Goal: Task Accomplishment & Management: Complete application form

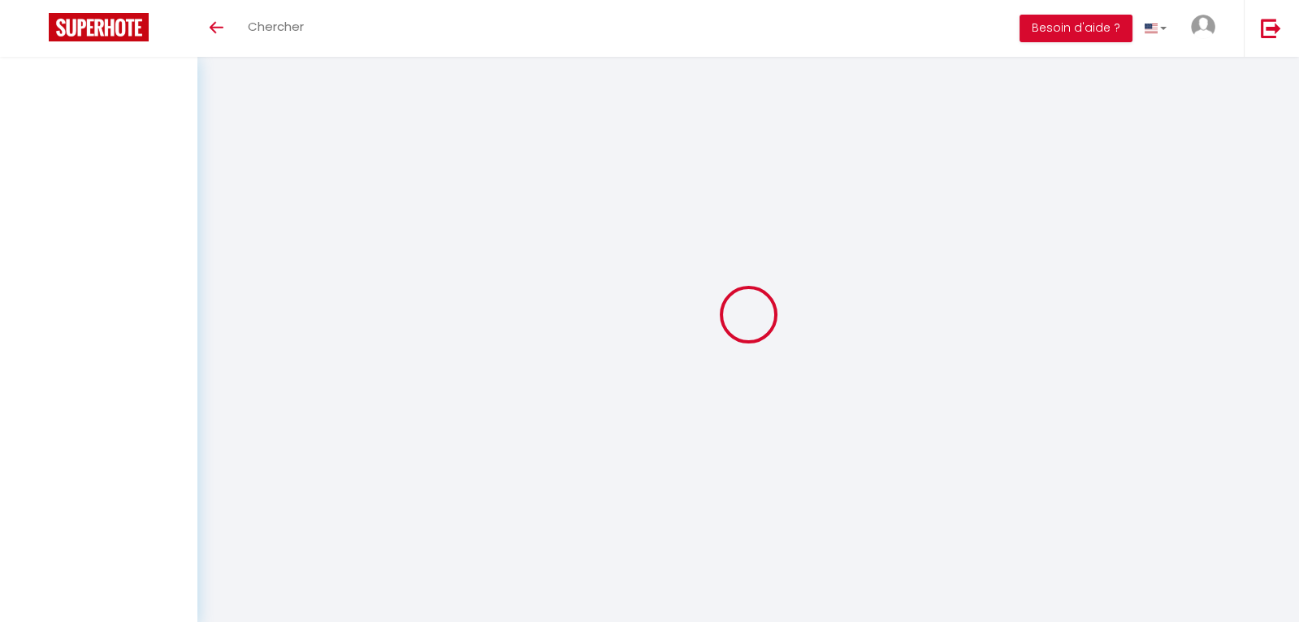
select select
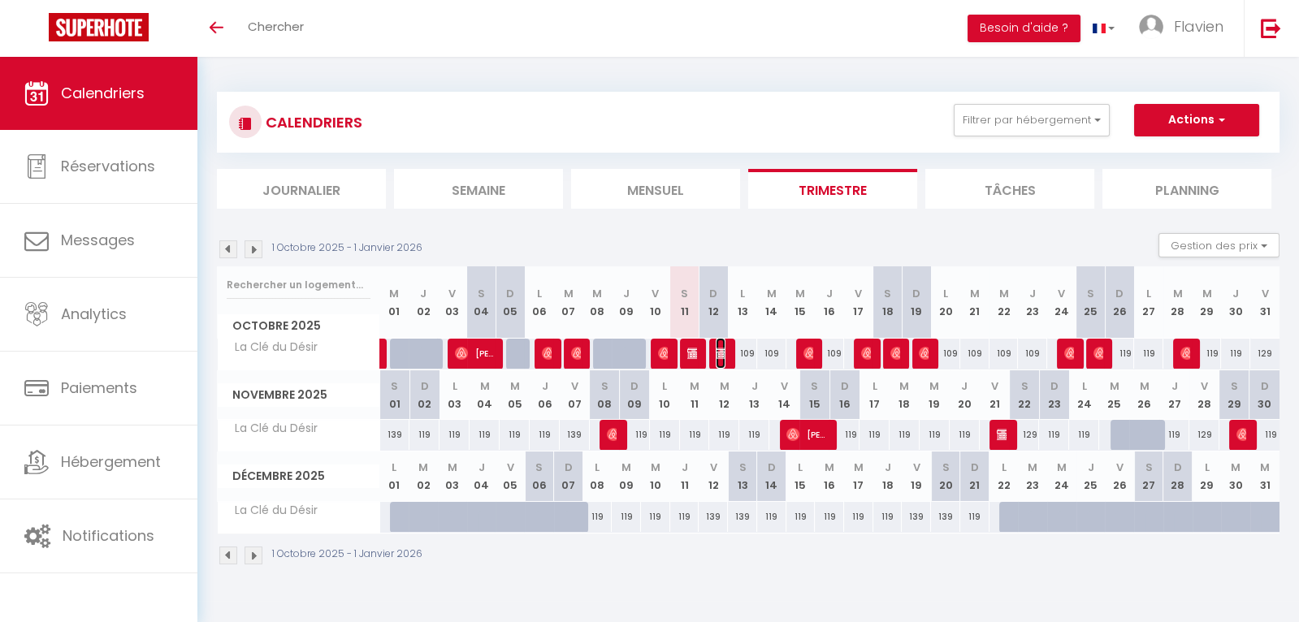
click at [719, 360] on span "[PERSON_NAME] Influenceuse" at bounding box center [721, 353] width 10 height 31
select select "KO"
select select "0"
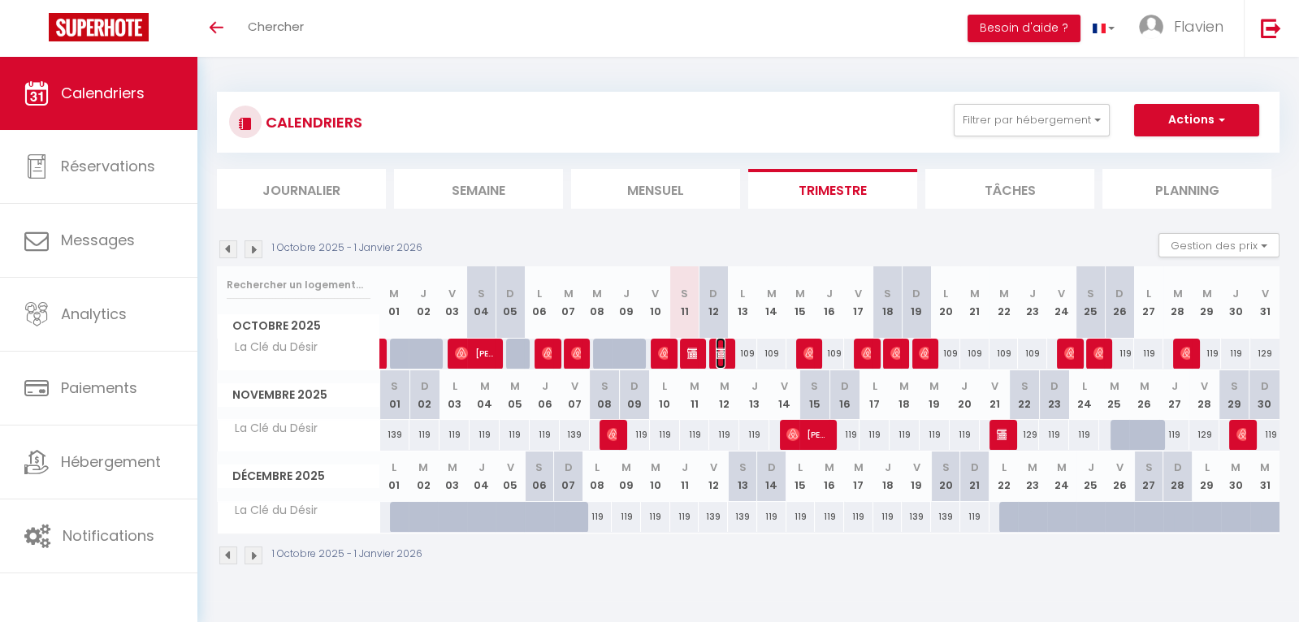
select select "1"
select select
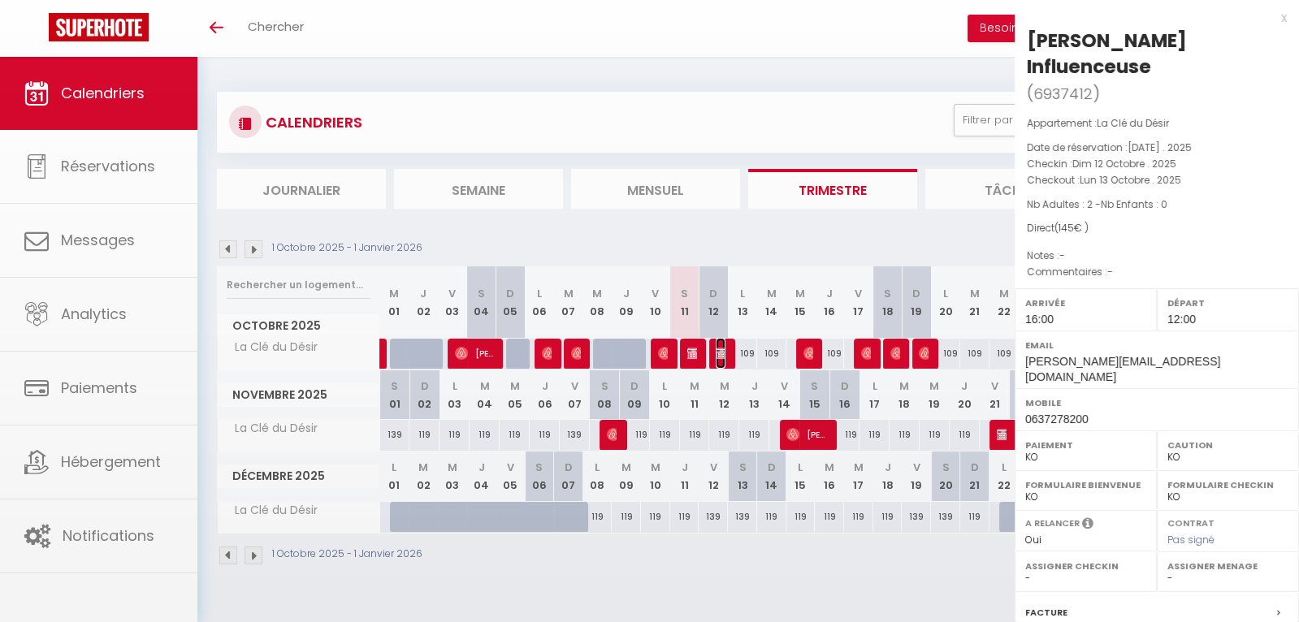
select select "53357"
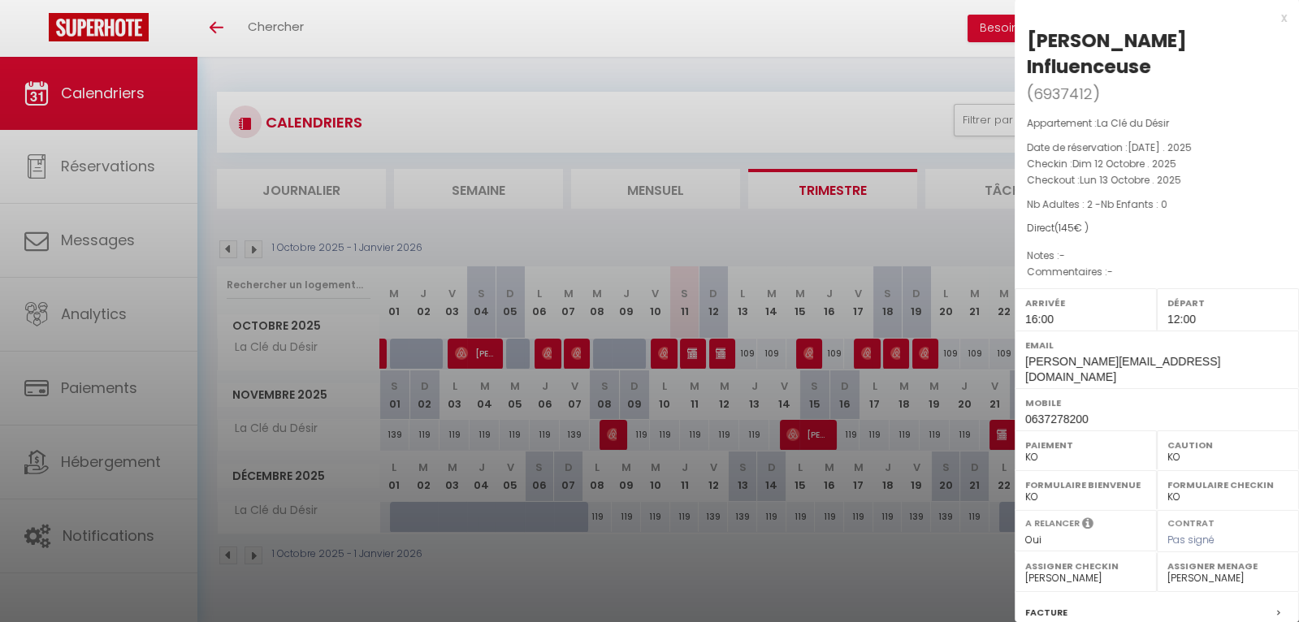
click at [909, 279] on div at bounding box center [649, 311] width 1299 height 622
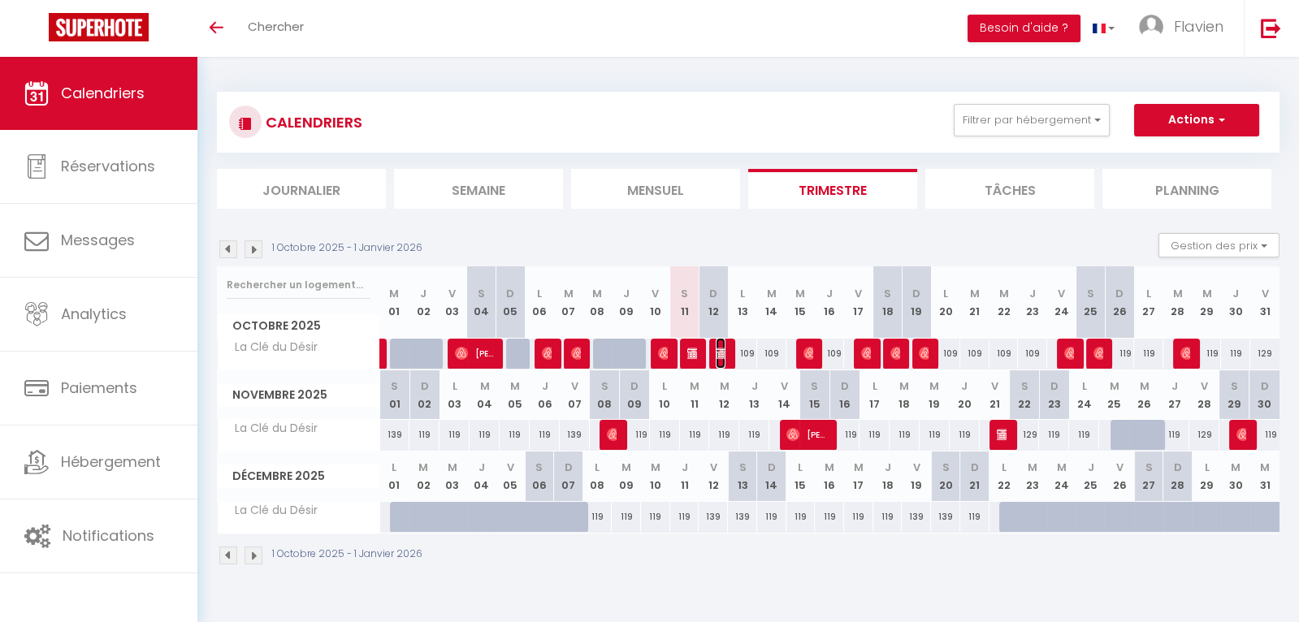
click at [724, 364] on span "[PERSON_NAME] Influenceuse" at bounding box center [721, 353] width 10 height 31
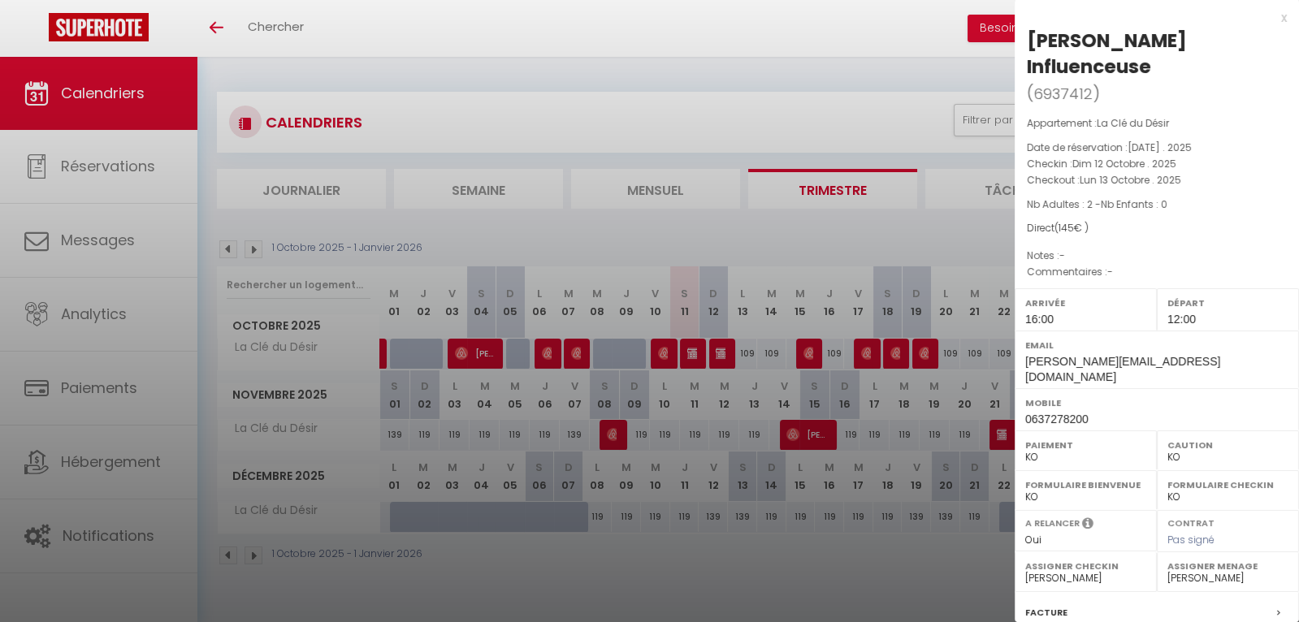
click at [1043, 431] on div "Paiement OK KO" at bounding box center [1086, 451] width 142 height 40
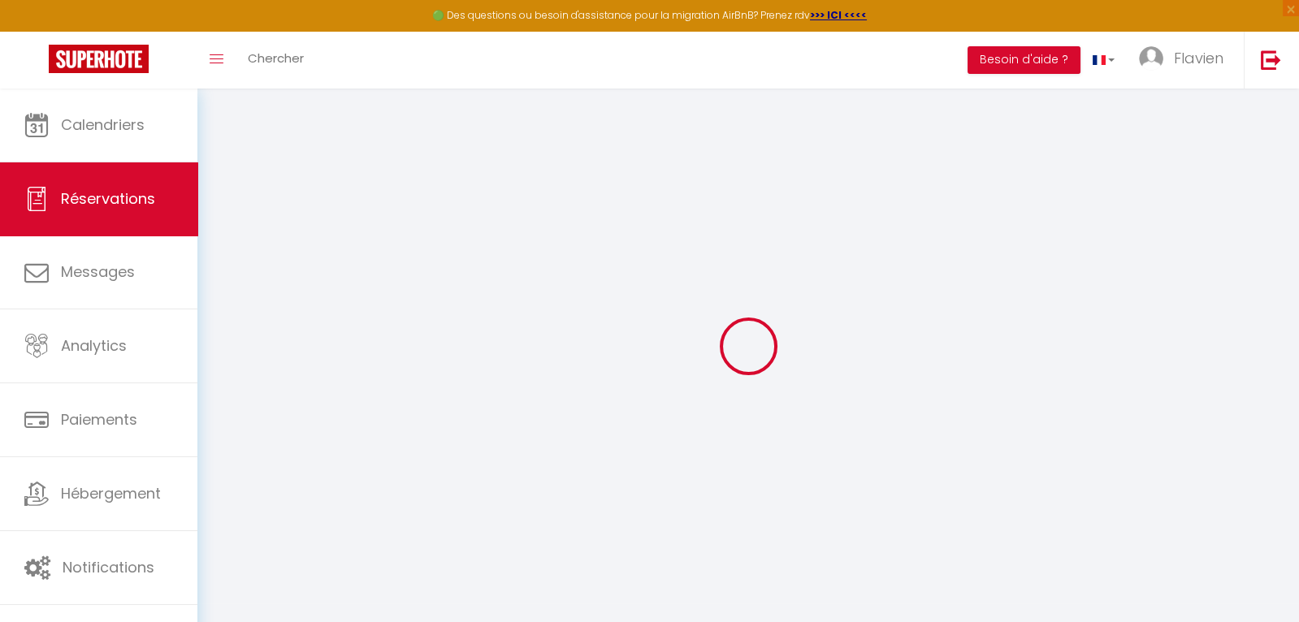
select select
checkbox input "true"
select select
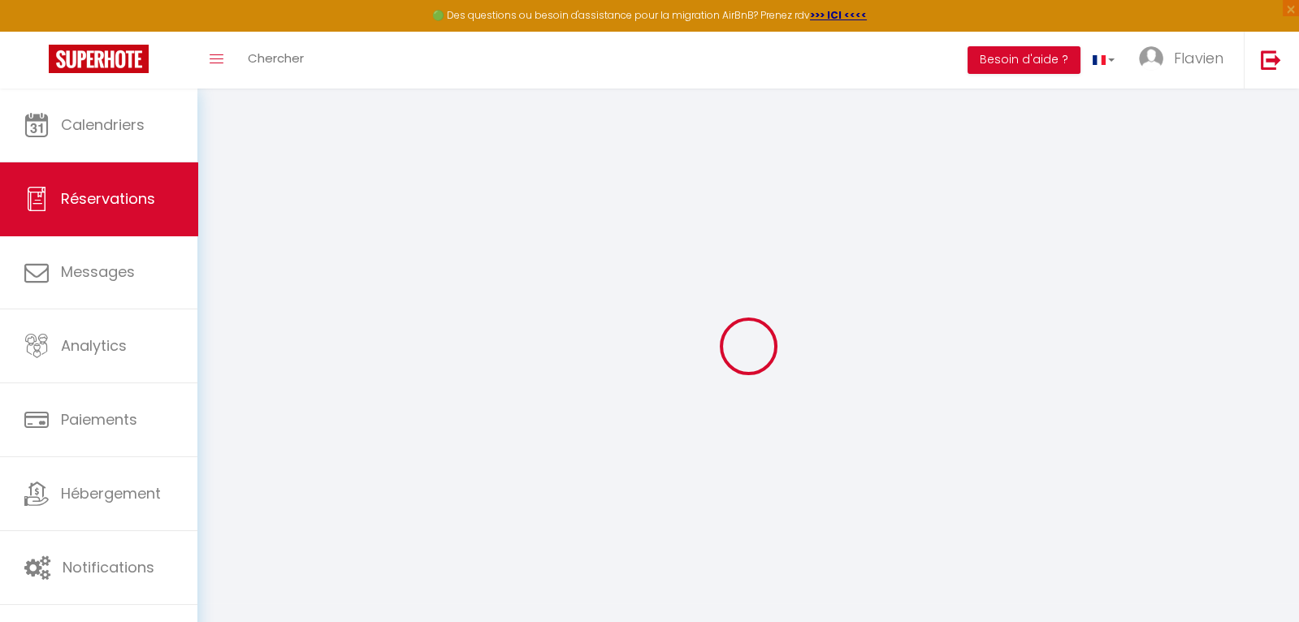
checkbox input "true"
select select
checkbox input "true"
type input "30"
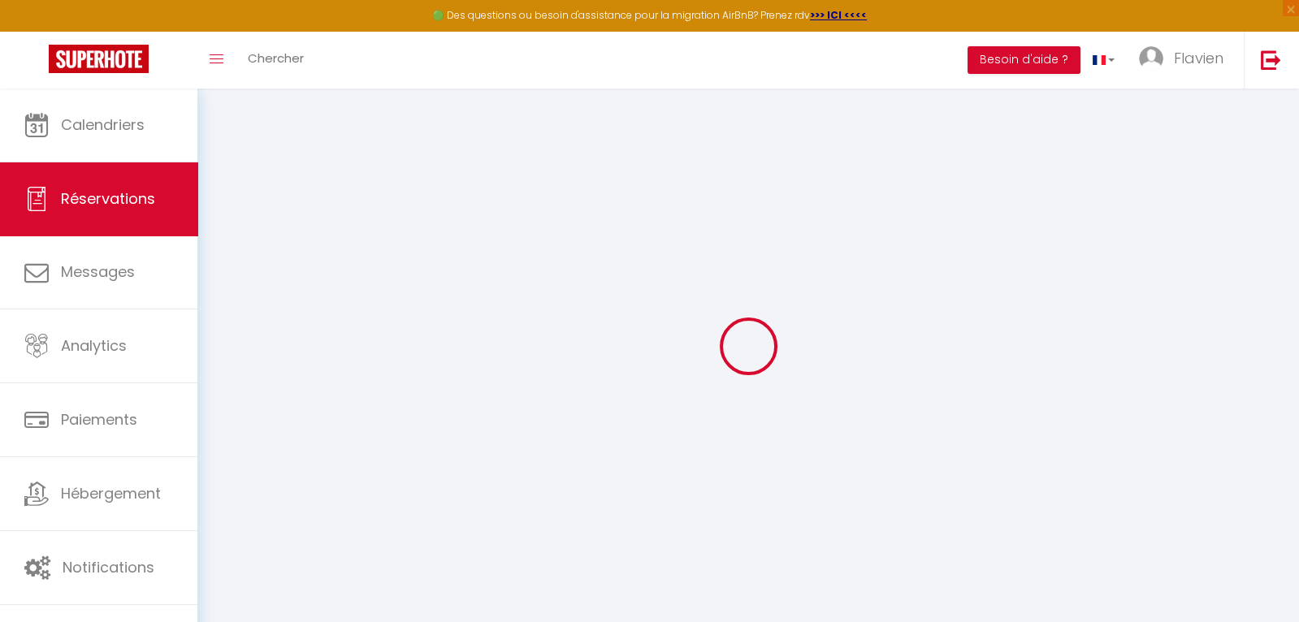
type input "6"
select select
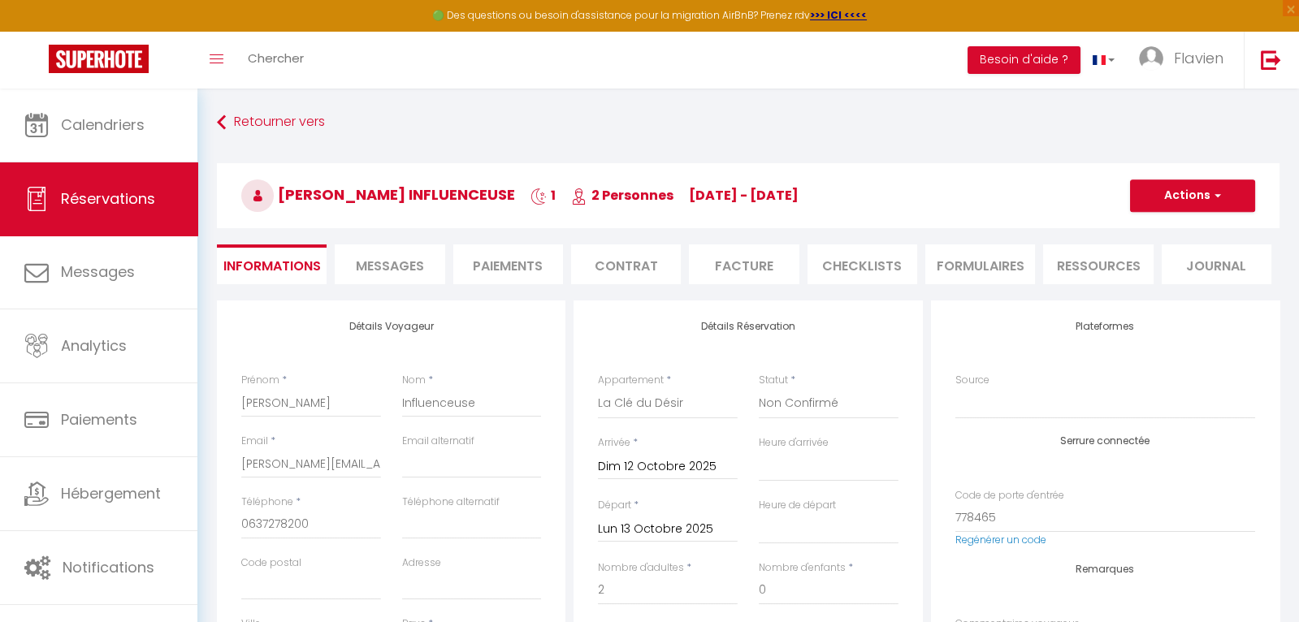
checkbox input "true"
select select "16:00"
select select "12:00"
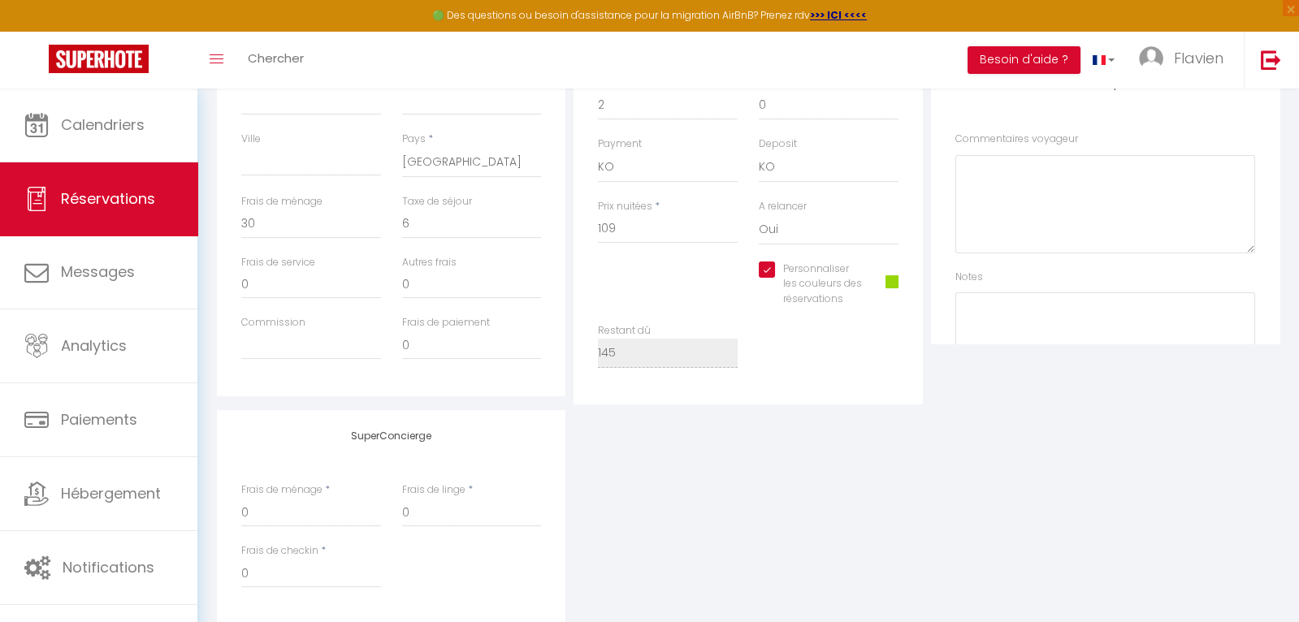
scroll to position [476, 0]
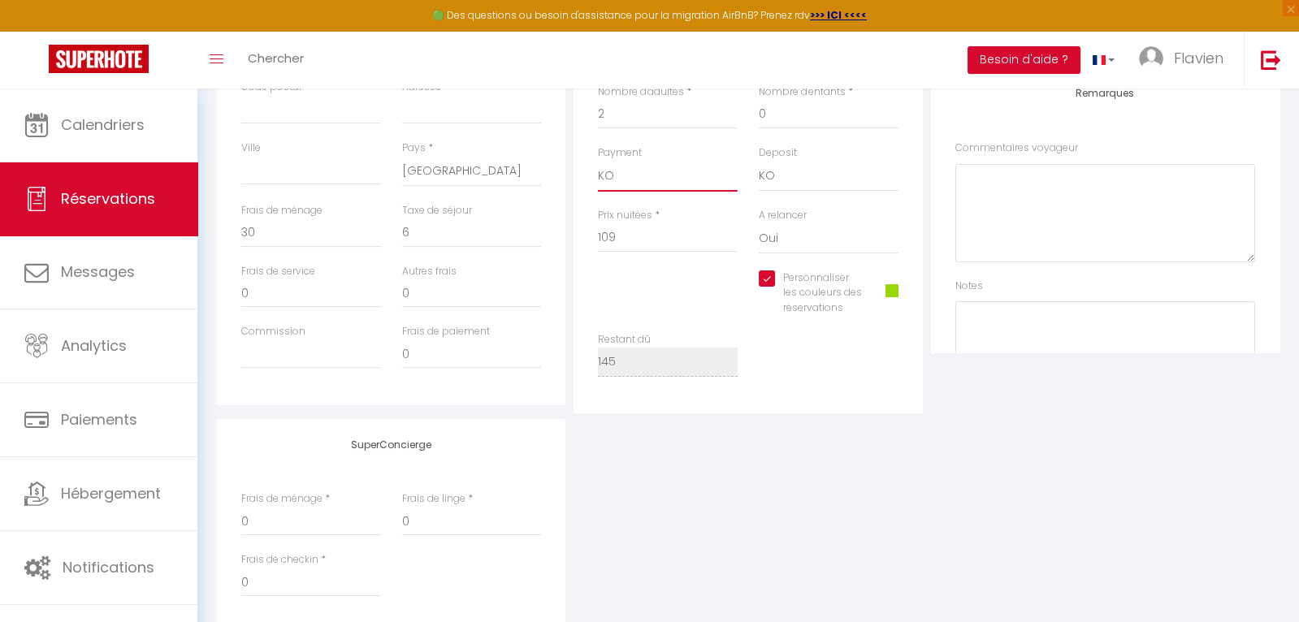
click at [634, 169] on select "OK KO" at bounding box center [668, 176] width 140 height 31
select select "12"
click at [598, 161] on select "OK KO" at bounding box center [668, 176] width 140 height 31
checkbox input "true"
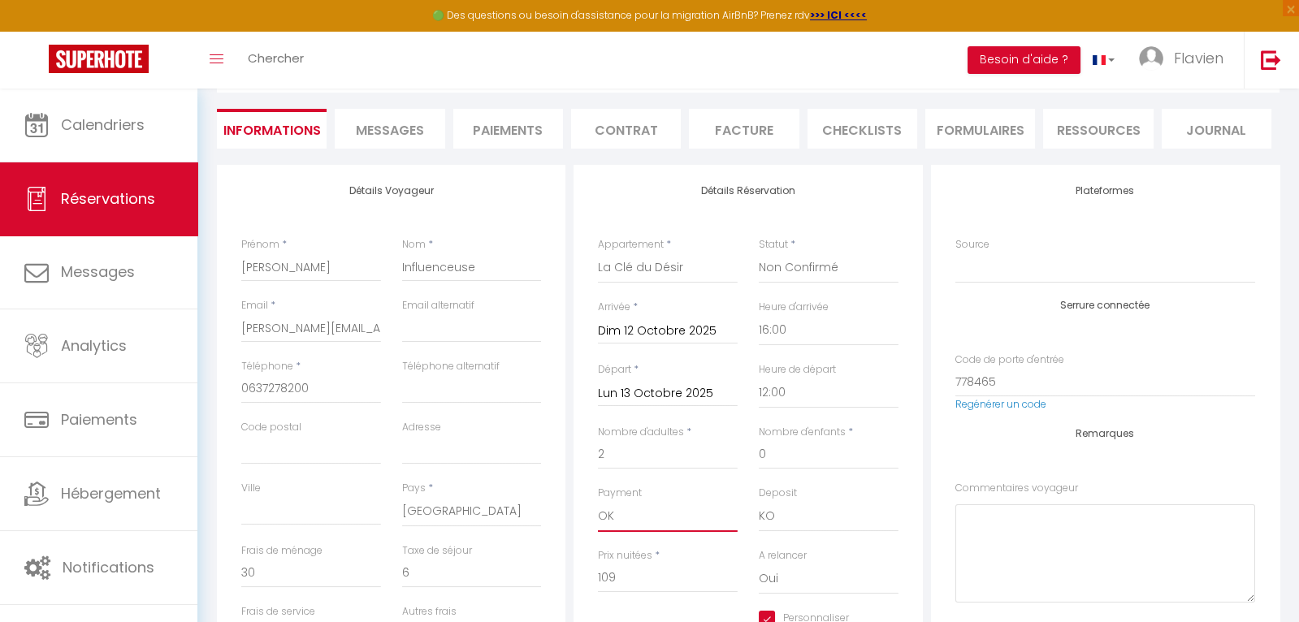
scroll to position [0, 0]
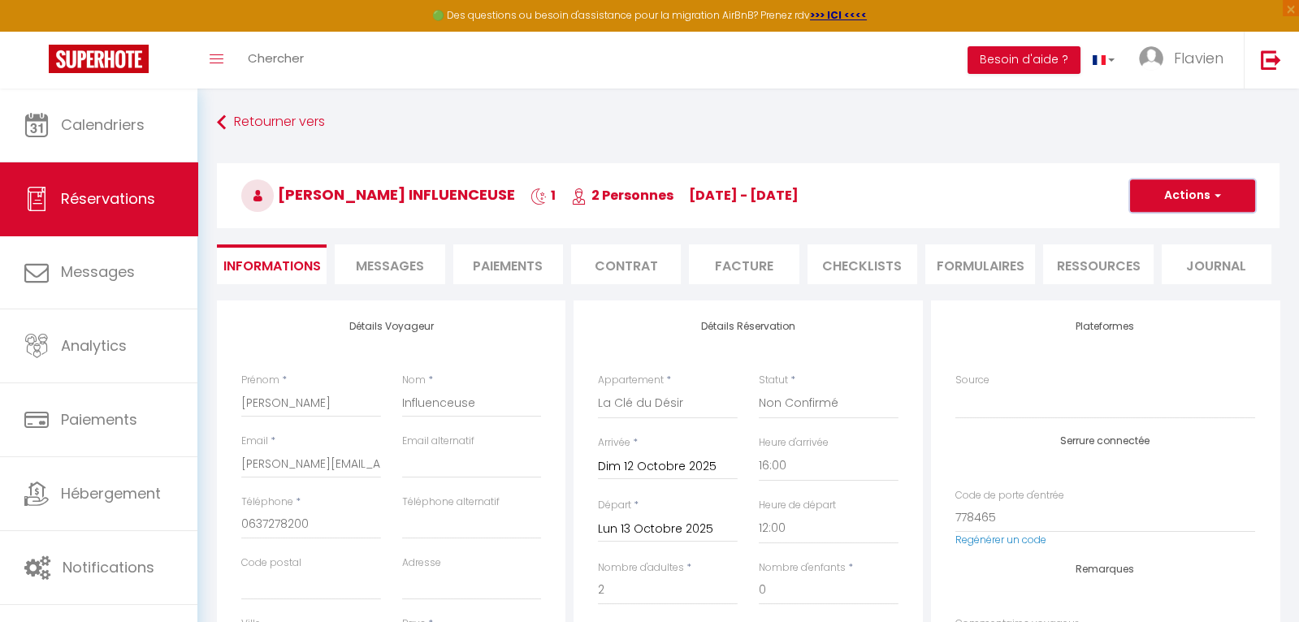
click at [1181, 190] on button "Actions" at bounding box center [1192, 196] width 125 height 32
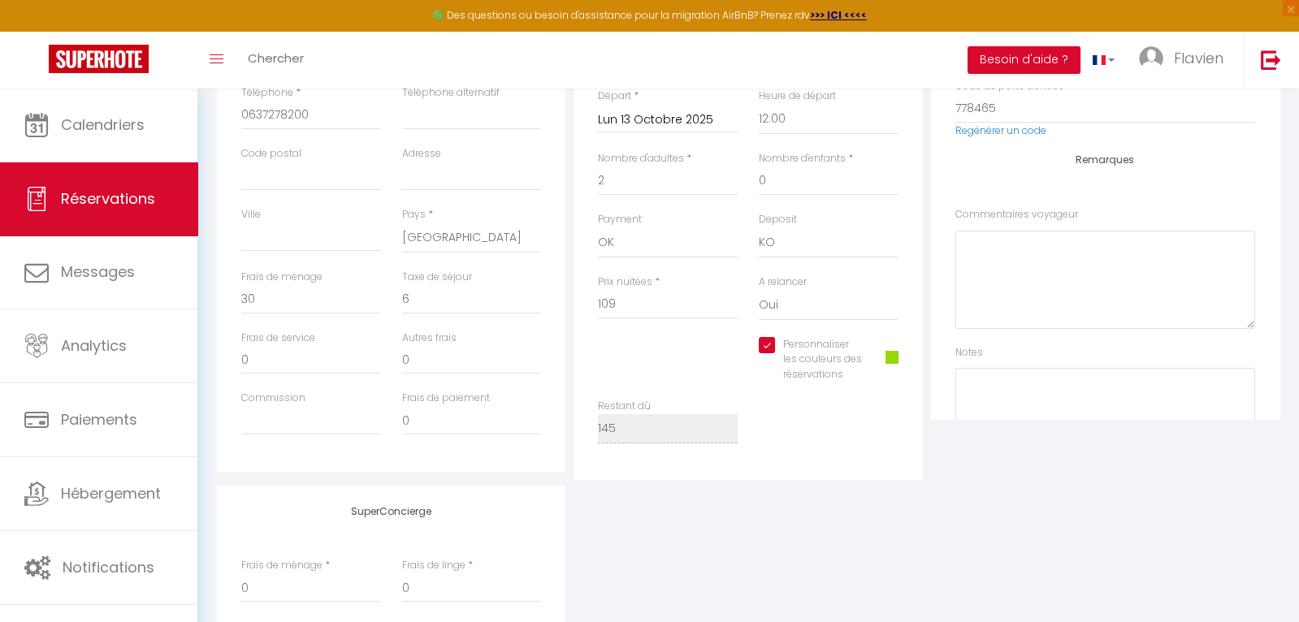
scroll to position [411, 0]
click at [764, 244] on select "OK KO" at bounding box center [829, 241] width 140 height 31
select select "15"
click at [759, 226] on select "OK KO" at bounding box center [829, 241] width 140 height 31
checkbox input "true"
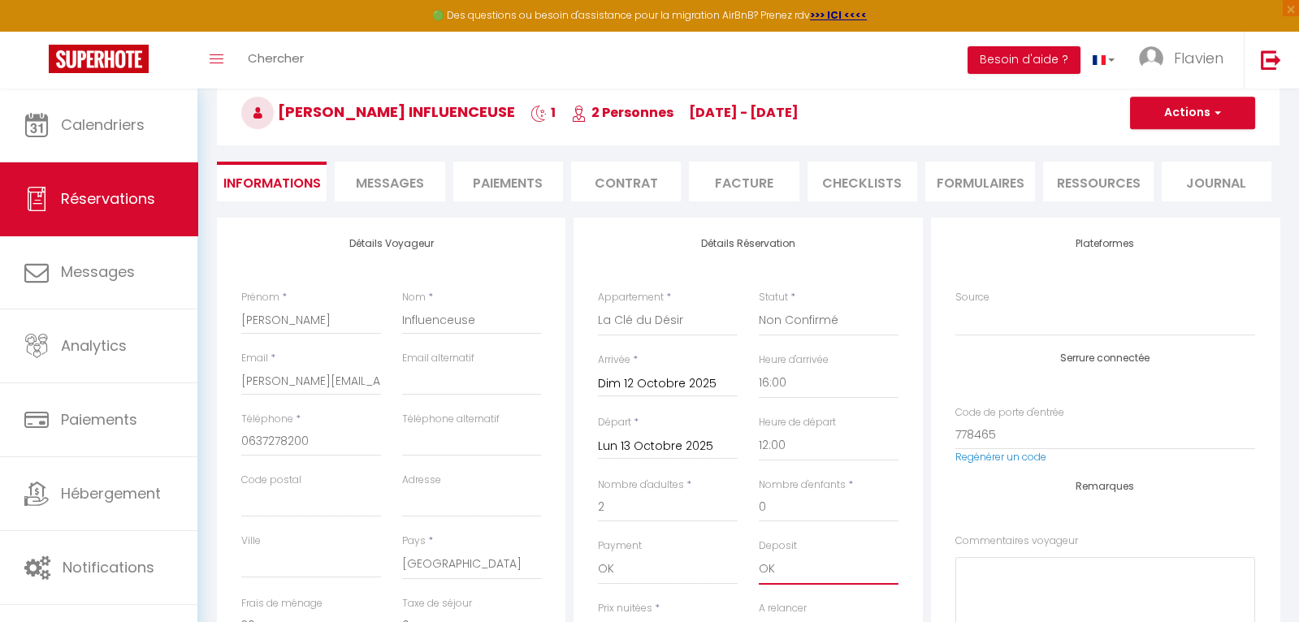
scroll to position [84, 0]
click at [1158, 113] on button "Actions" at bounding box center [1192, 112] width 125 height 32
click at [1150, 146] on link "Enregistrer" at bounding box center [1176, 147] width 128 height 21
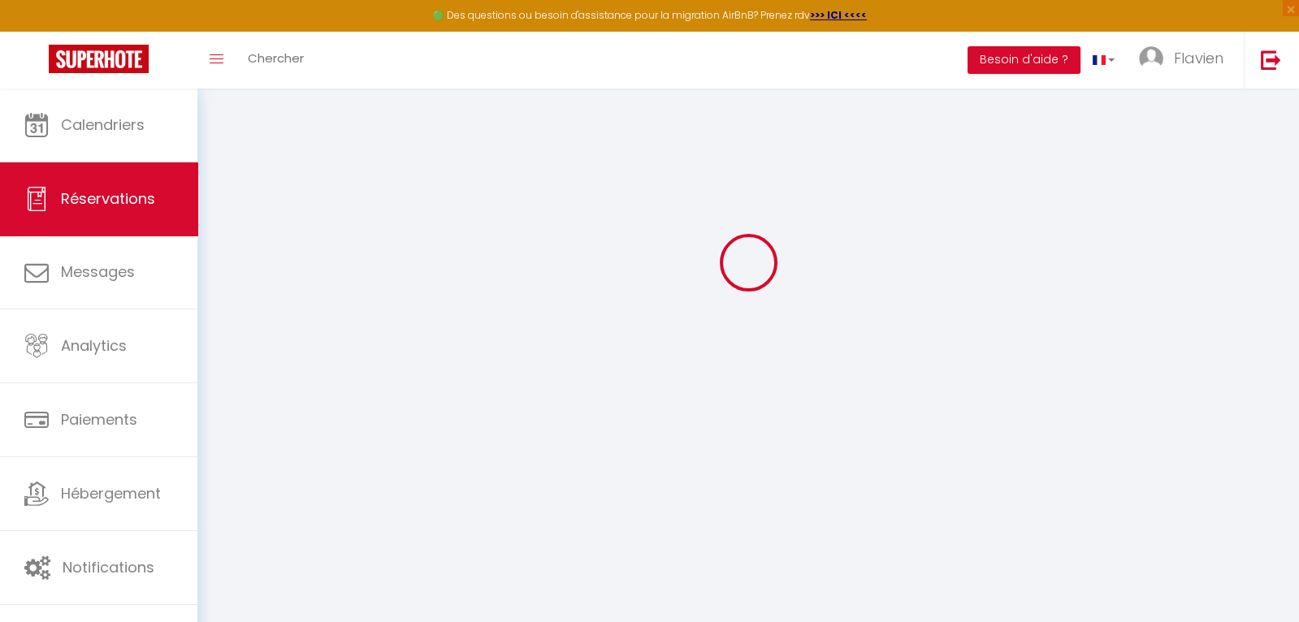
select select "not_cancelled"
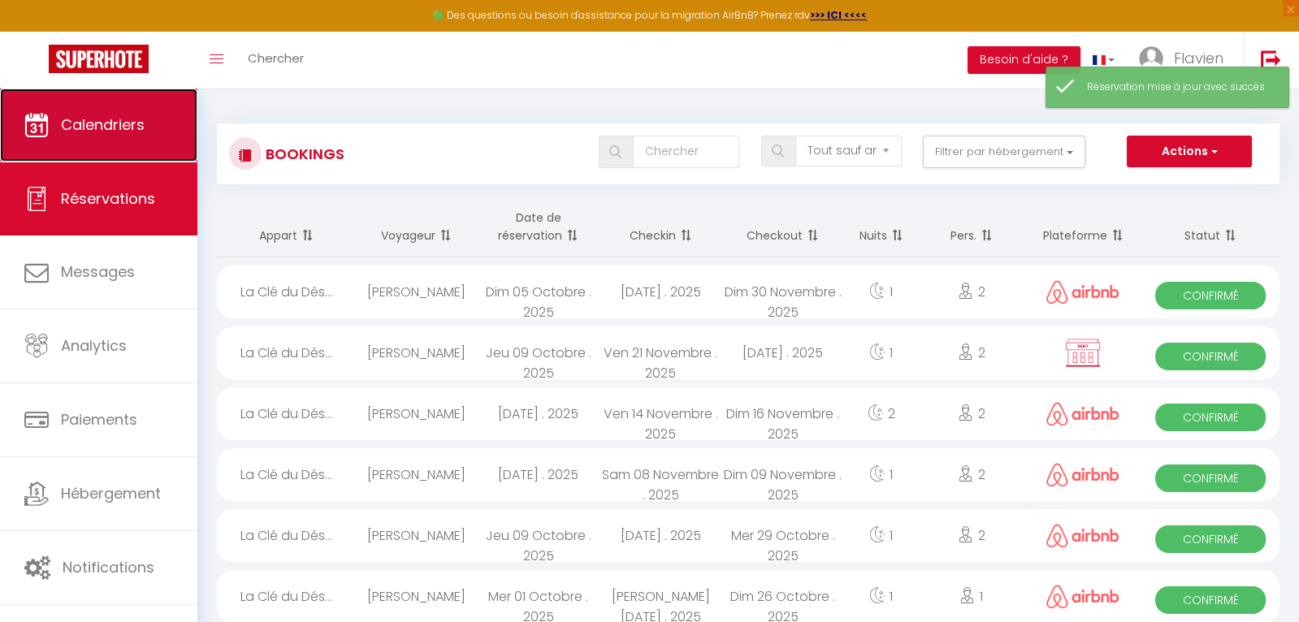
click at [111, 139] on link "Calendriers" at bounding box center [98, 125] width 197 height 73
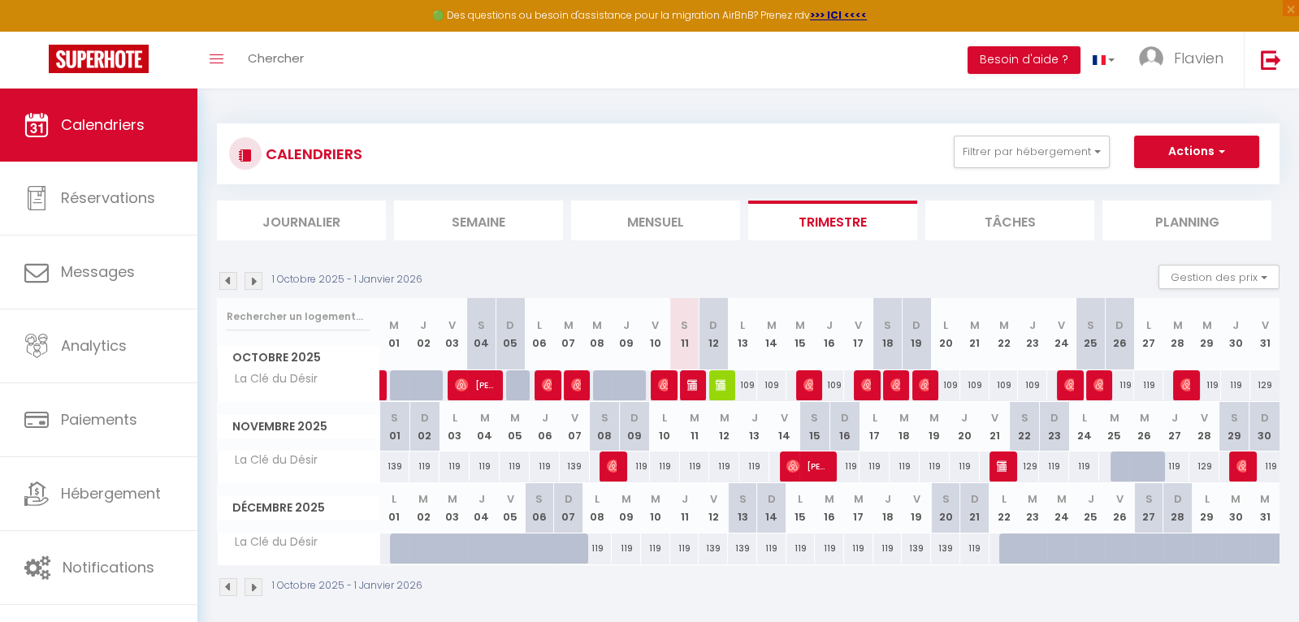
click at [227, 283] on img at bounding box center [228, 281] width 18 height 18
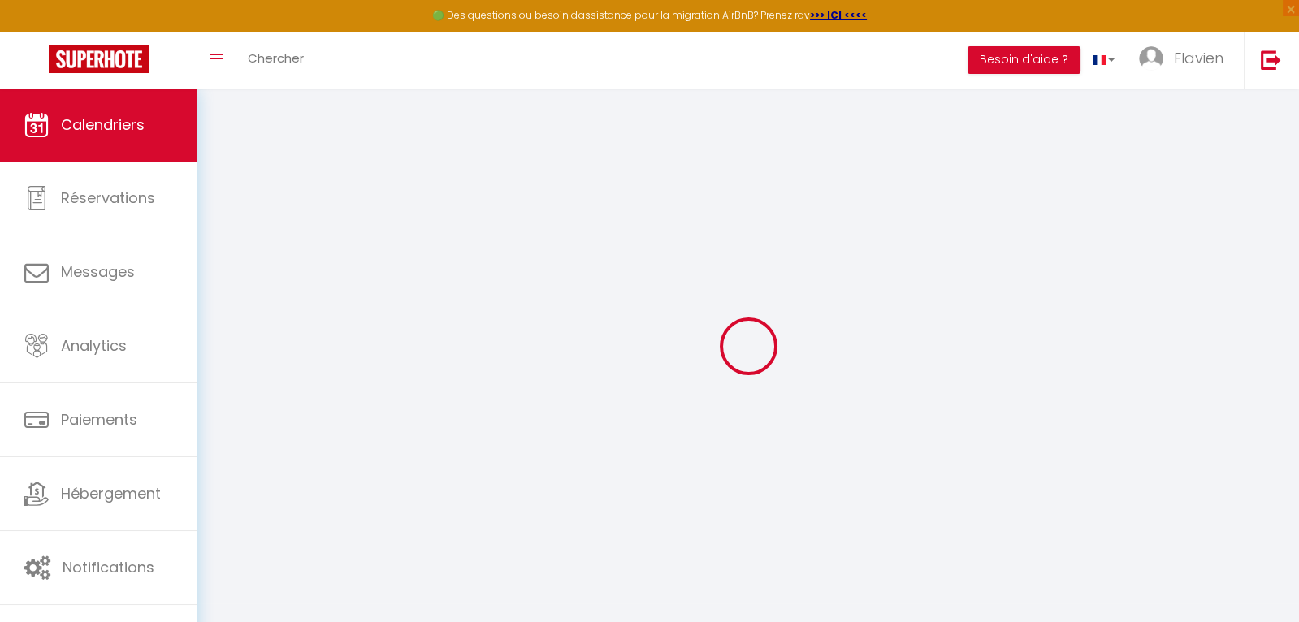
select select
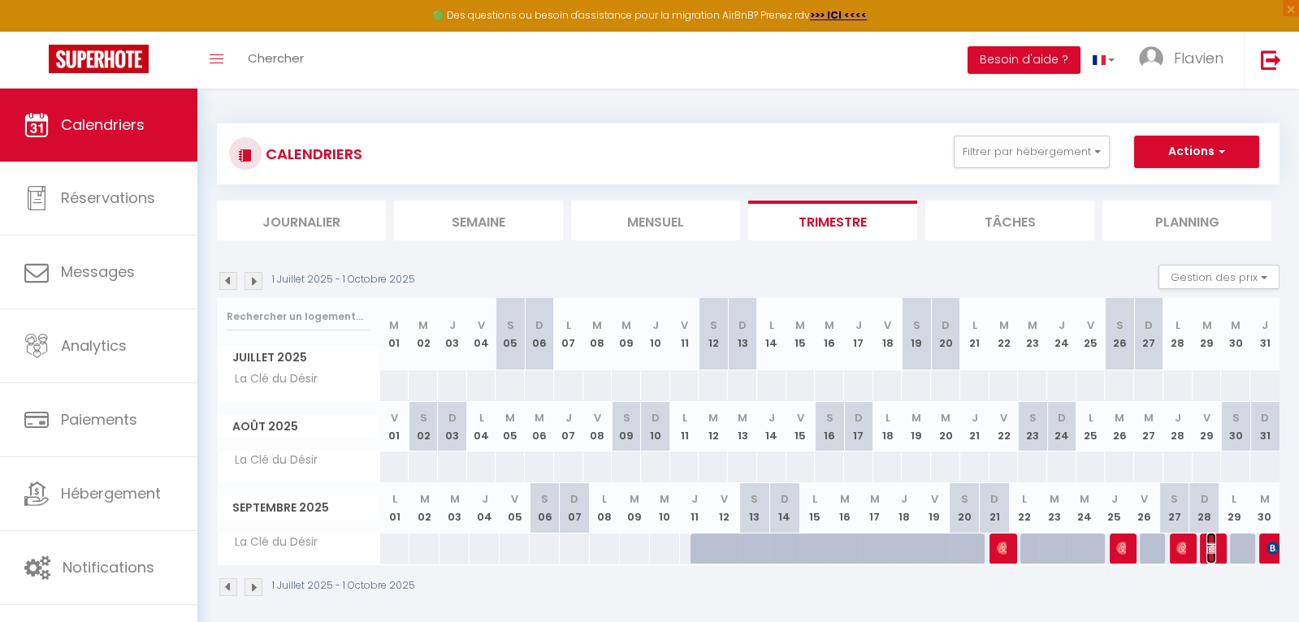
click at [1209, 552] on img at bounding box center [1212, 548] width 13 height 13
select select "KO"
select select "0"
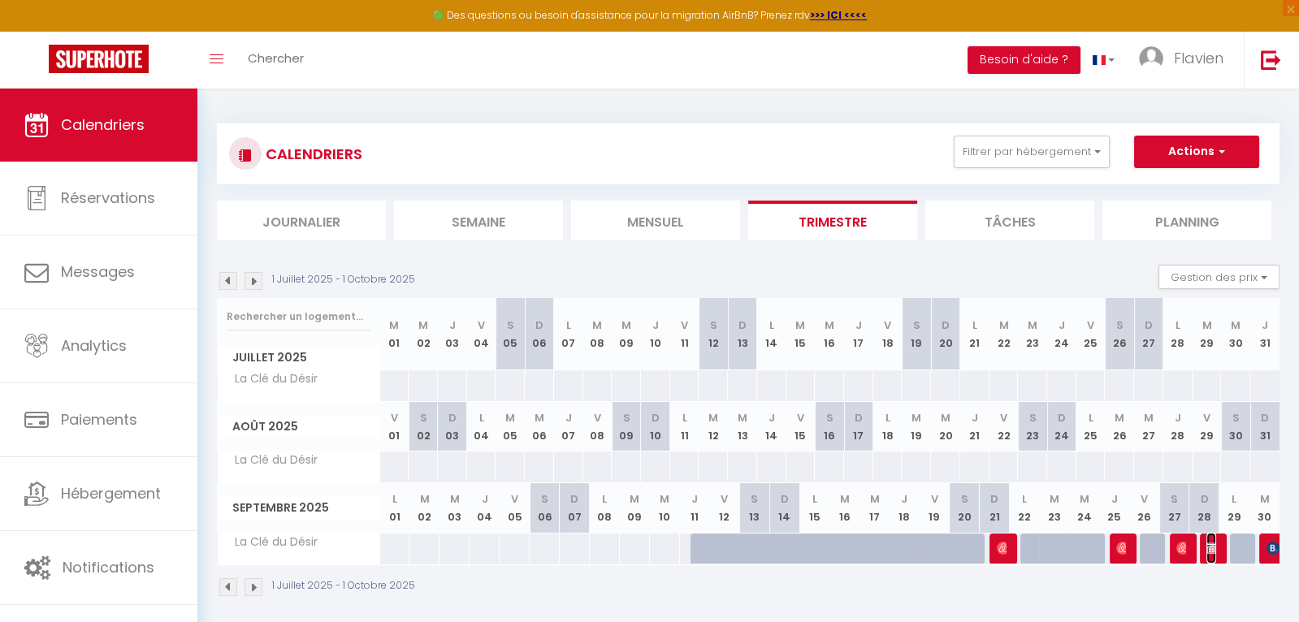
select select "1"
select select
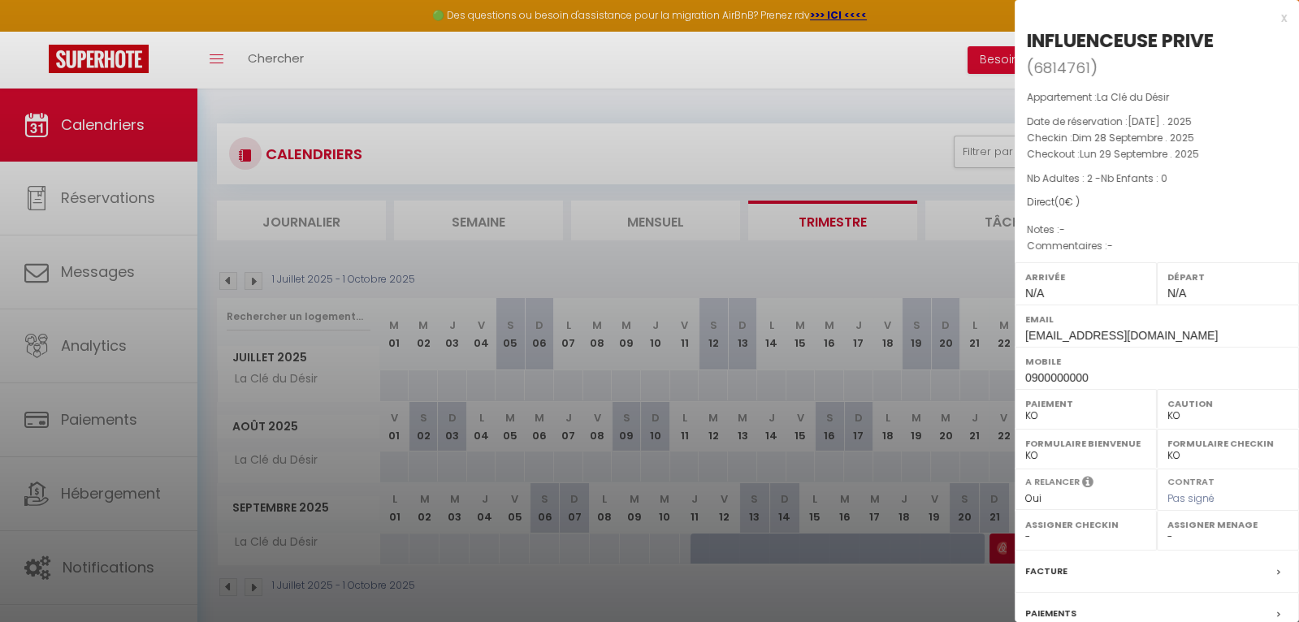
scroll to position [154, 0]
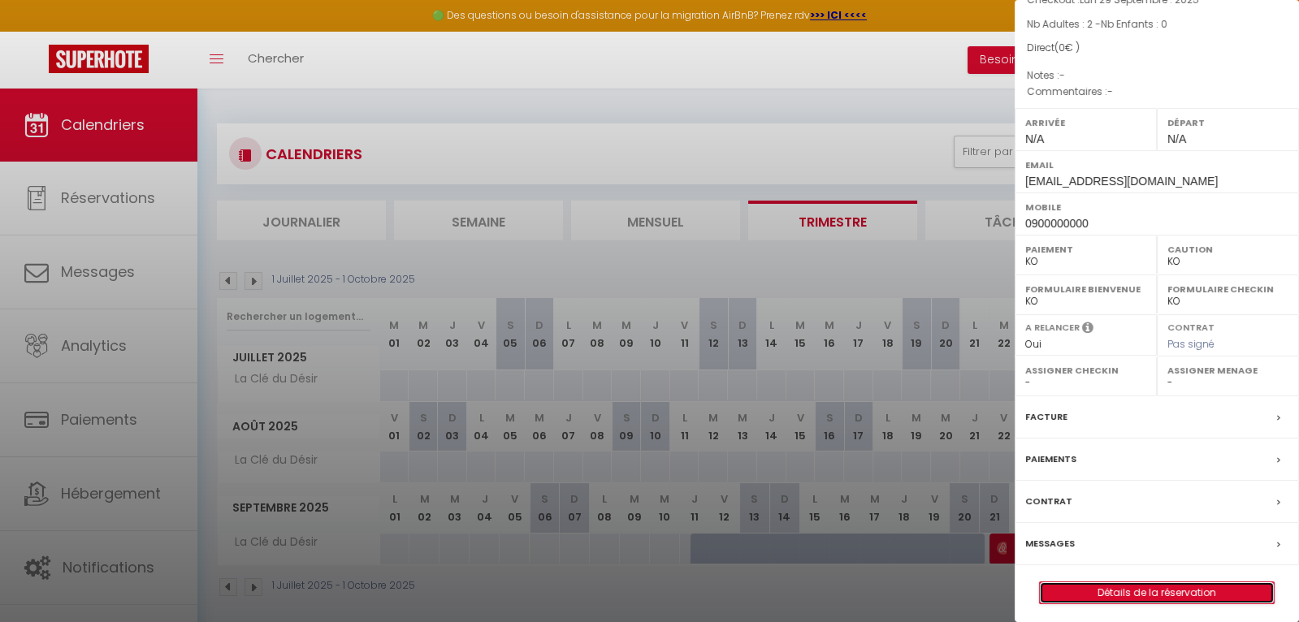
click at [1154, 594] on link "Détails de la réservation" at bounding box center [1157, 592] width 234 height 21
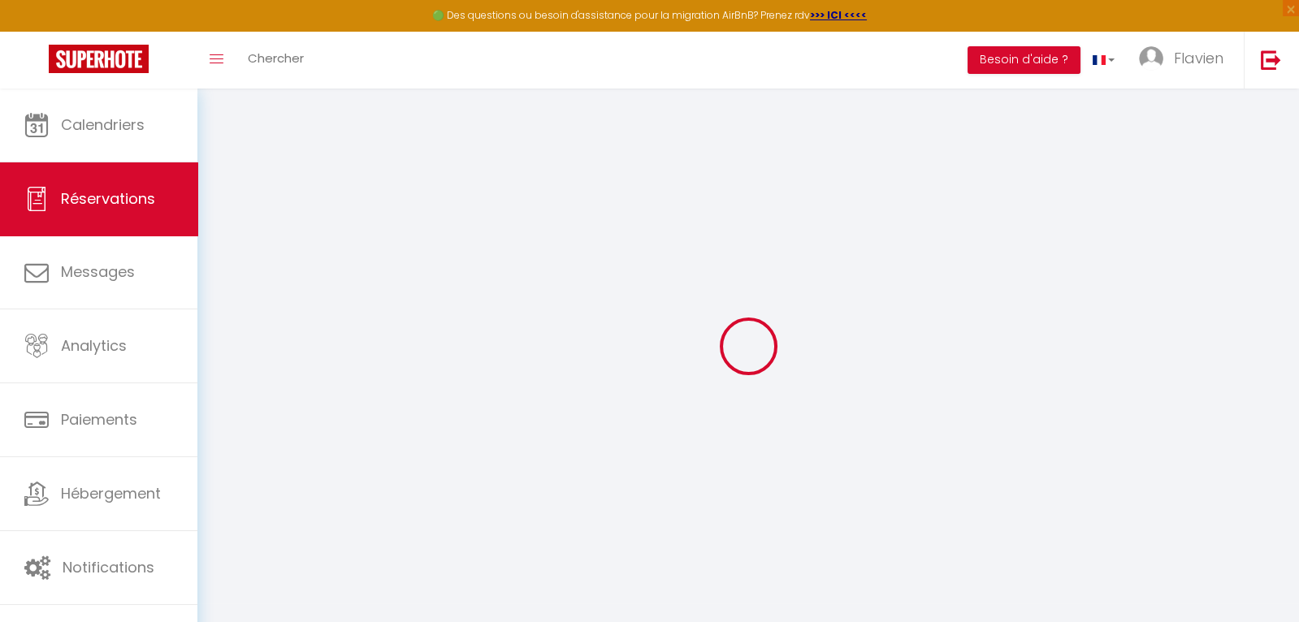
scroll to position [88, 0]
select select
select select "14"
checkbox input "false"
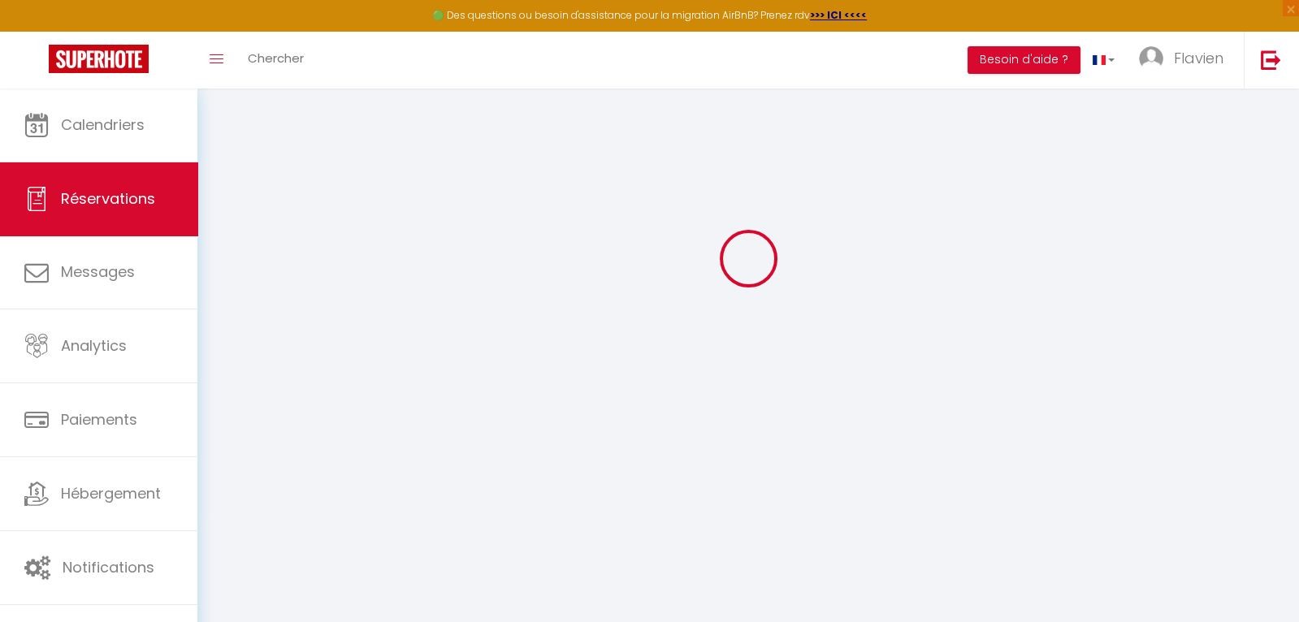
select select
checkbox input "false"
select select
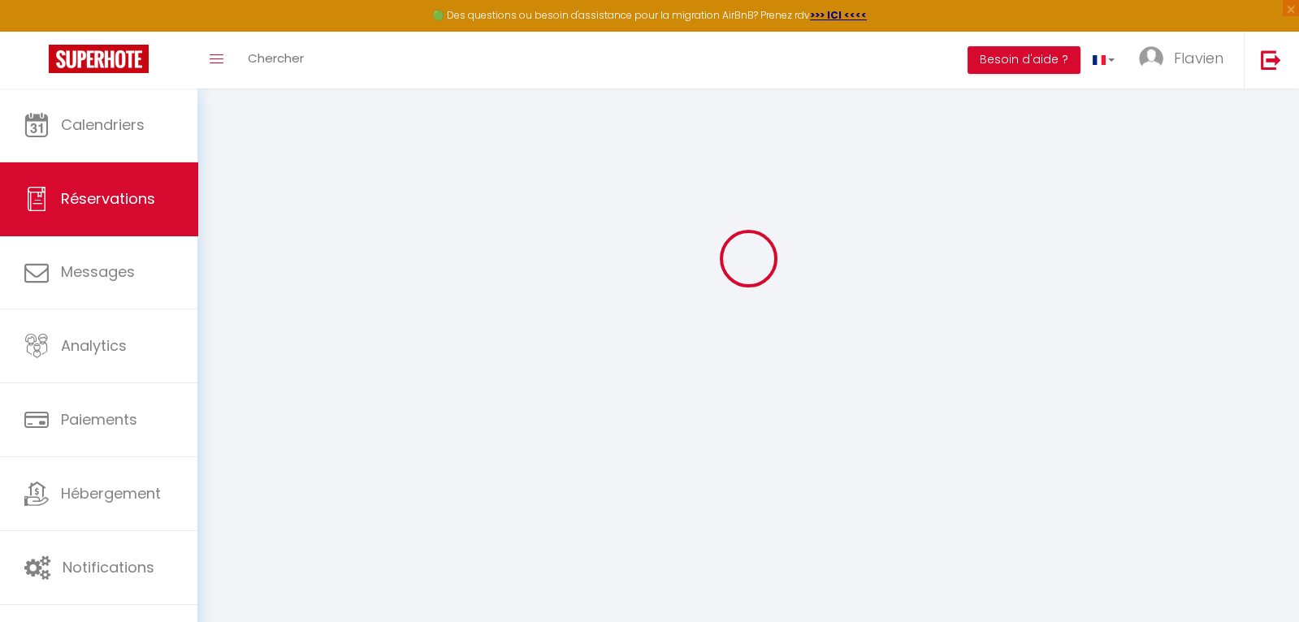
checkbox input "false"
select select
checkbox input "false"
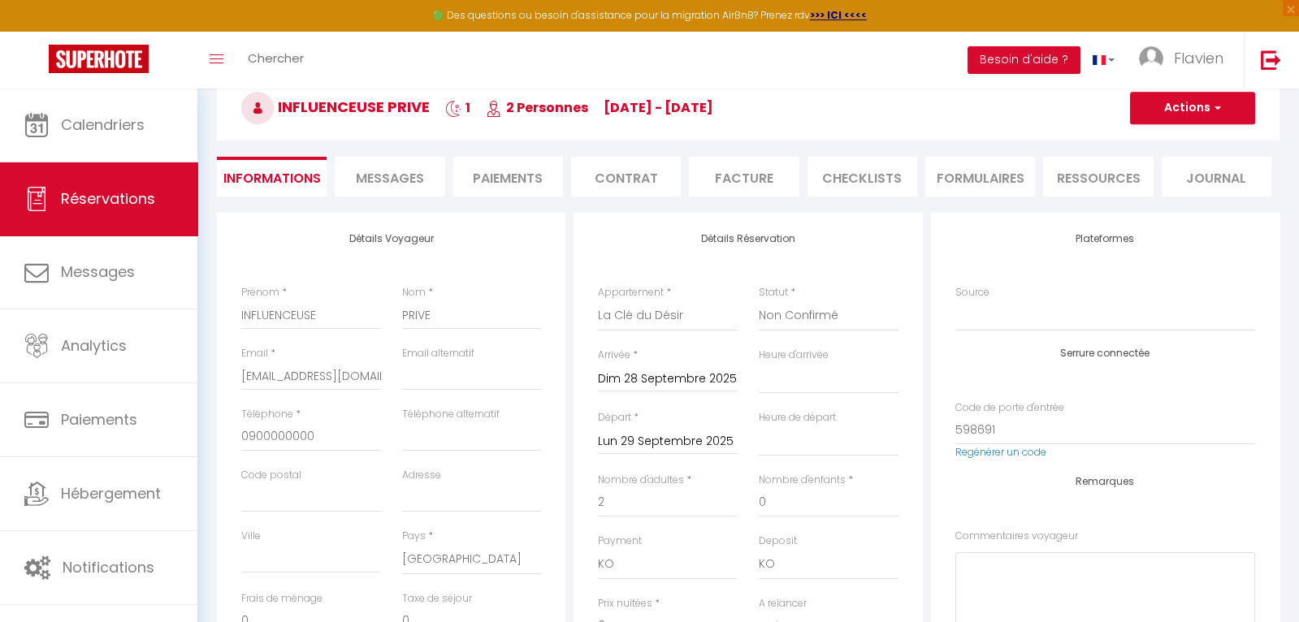
select select
checkbox input "false"
select select
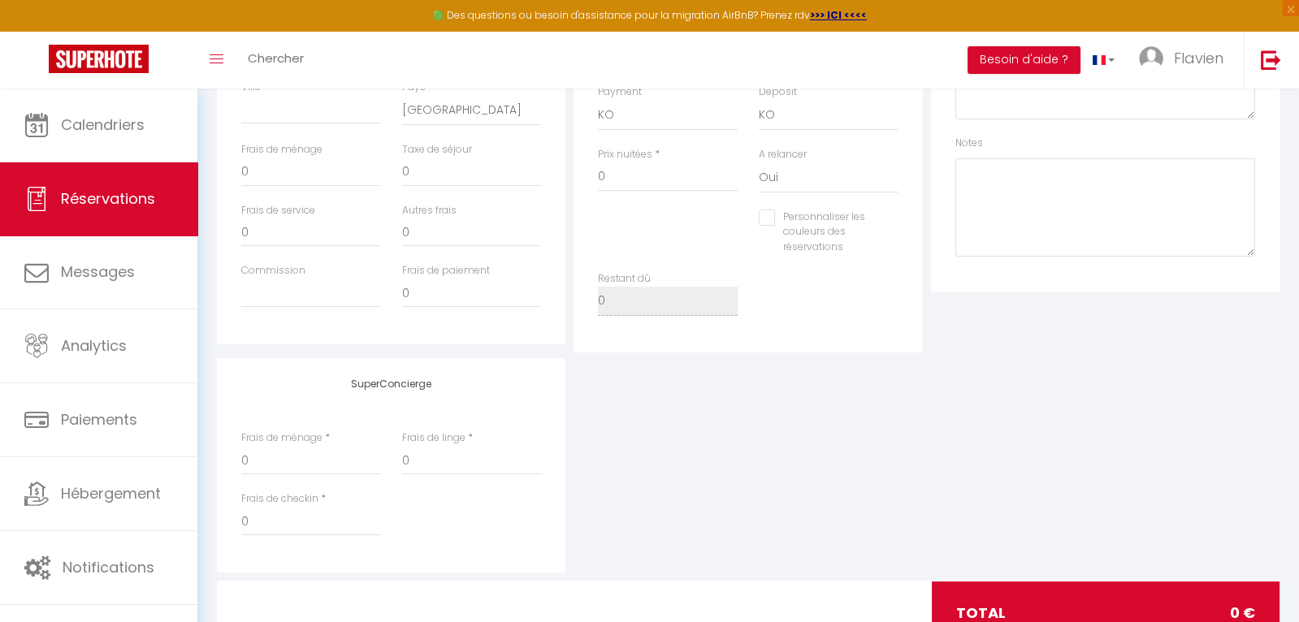
scroll to position [565, 0]
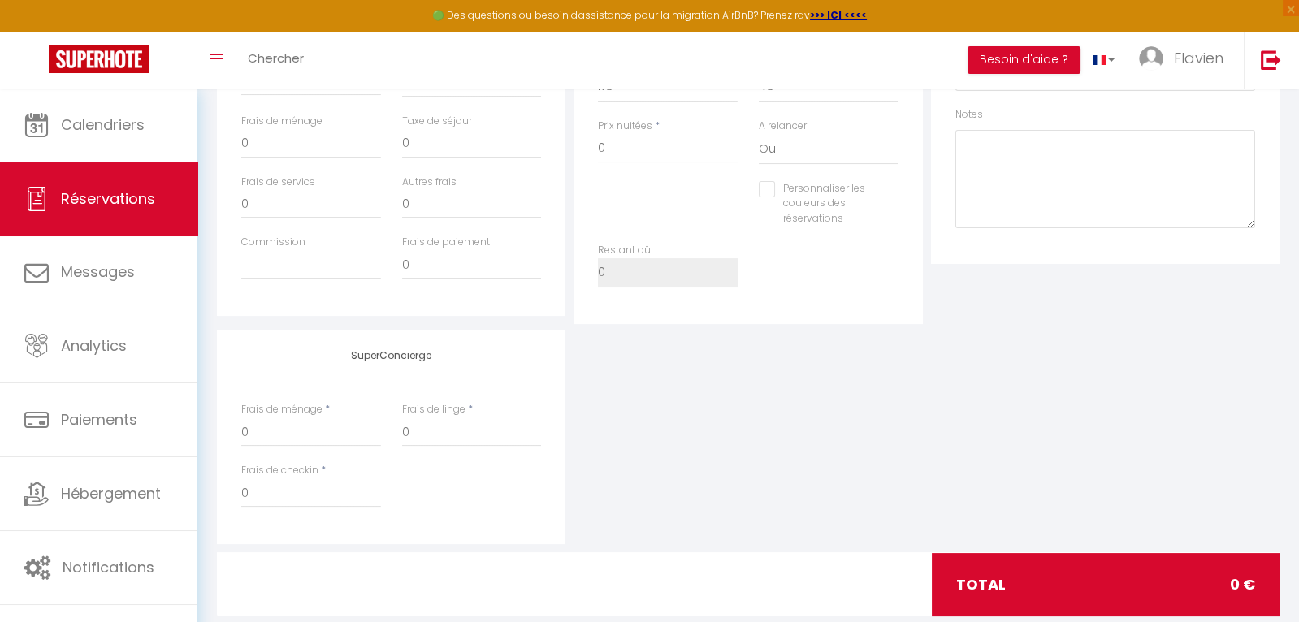
click at [759, 190] on input "Personnaliser les couleurs des réservations" at bounding box center [818, 189] width 119 height 16
checkbox input "true"
select select
click at [893, 195] on span at bounding box center [891, 201] width 13 height 13
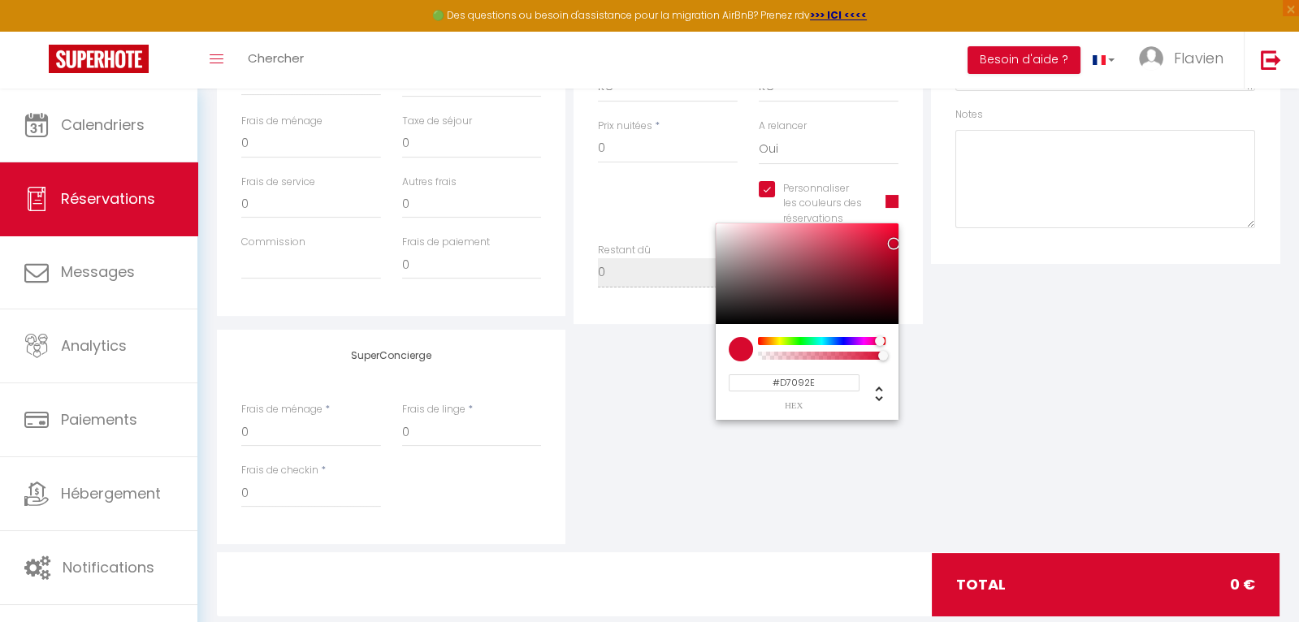
select select
type input "#56D709"
click at [793, 340] on div at bounding box center [822, 341] width 124 height 8
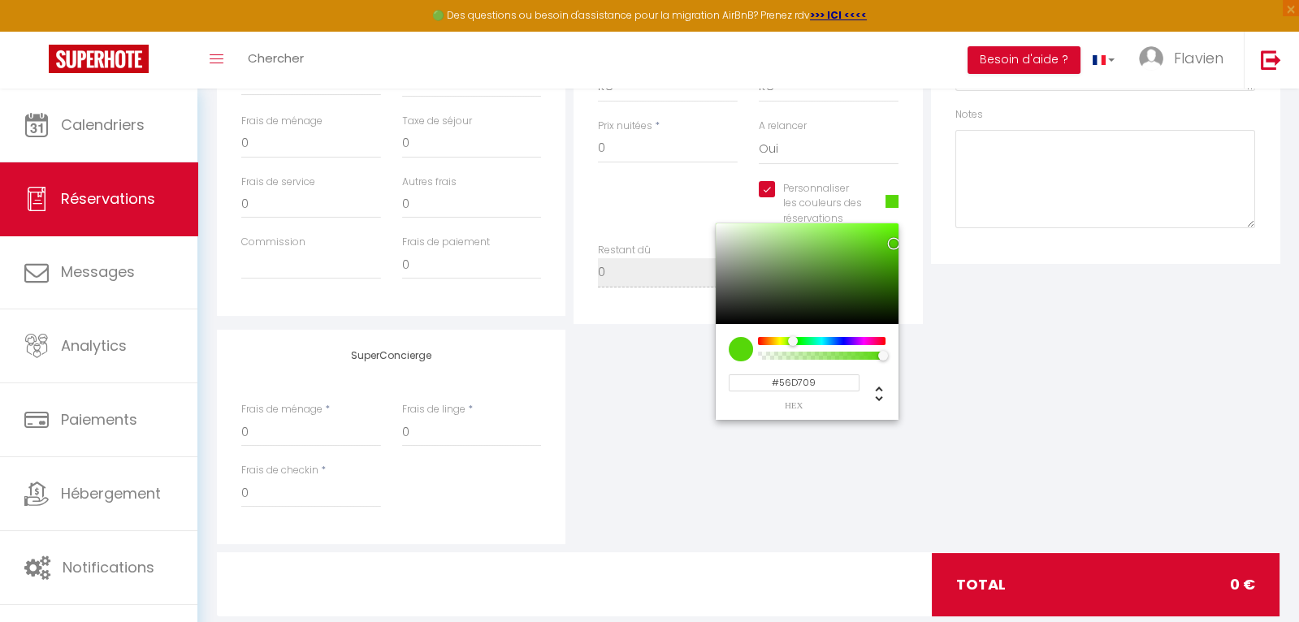
select select
type input "#09D70D"
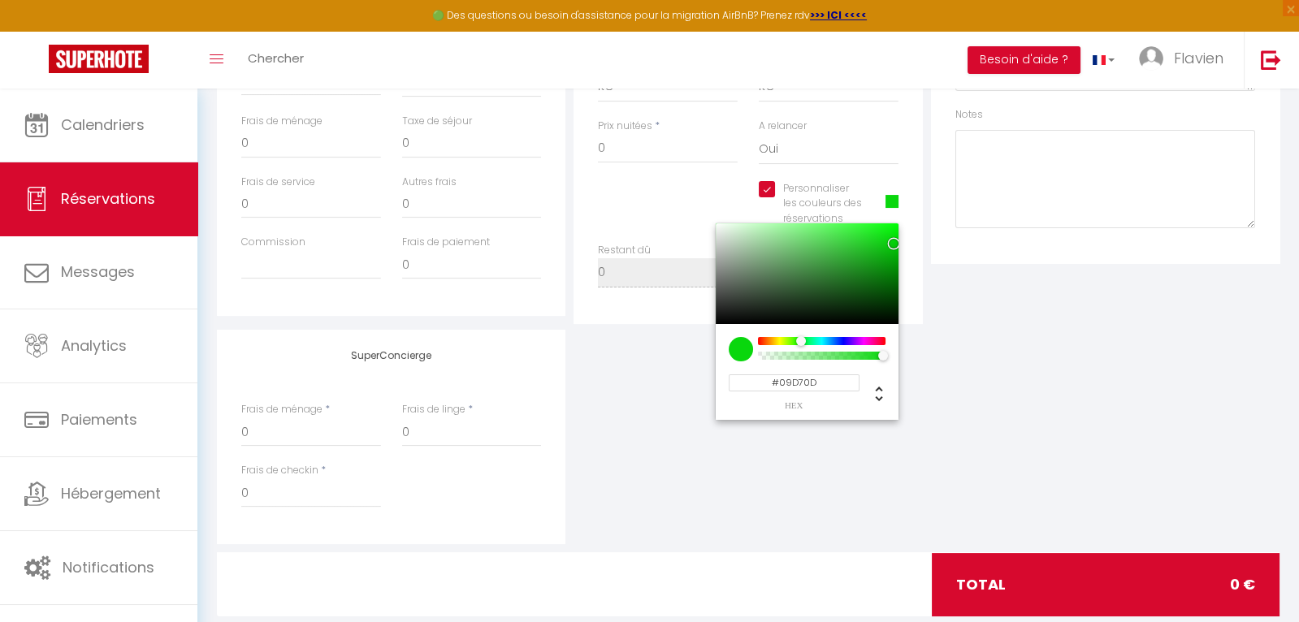
click at [801, 337] on div at bounding box center [806, 342] width 10 height 11
click at [801, 337] on div at bounding box center [801, 341] width 10 height 10
select select
type input "#A7D709"
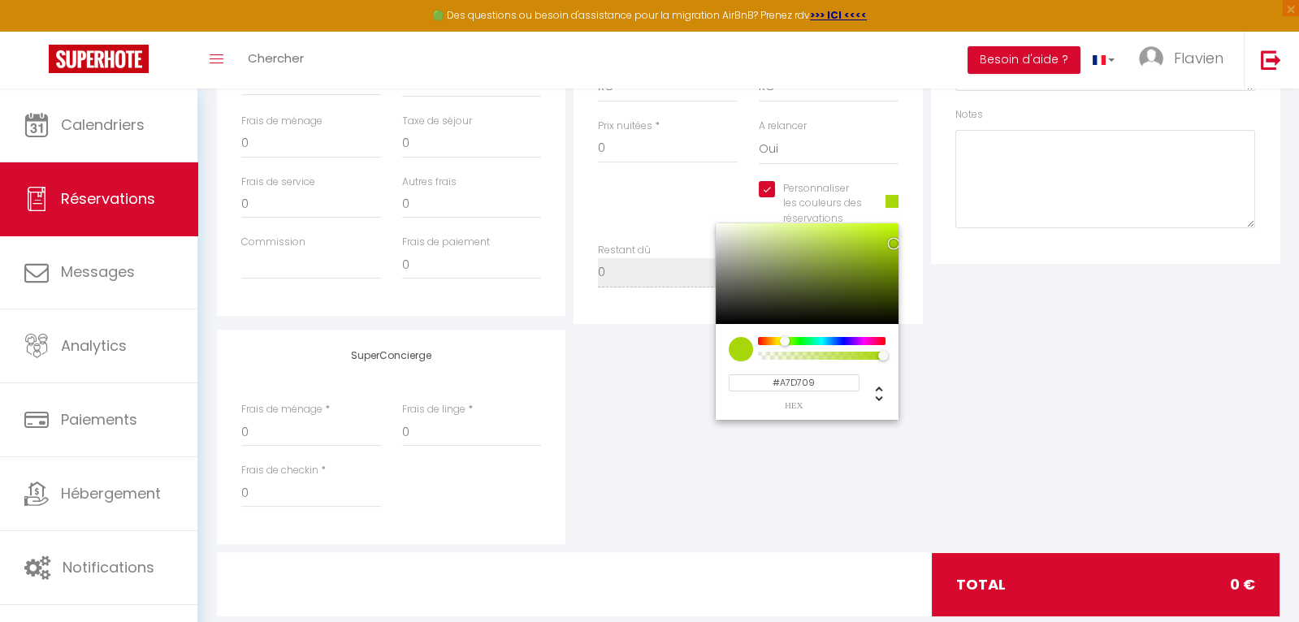
click at [785, 341] on div at bounding box center [822, 341] width 124 height 8
click at [980, 367] on div "SuperConcierge Frais de ménage * 0 Frais de linge * 0 Frais de checkin * 0" at bounding box center [748, 437] width 1071 height 214
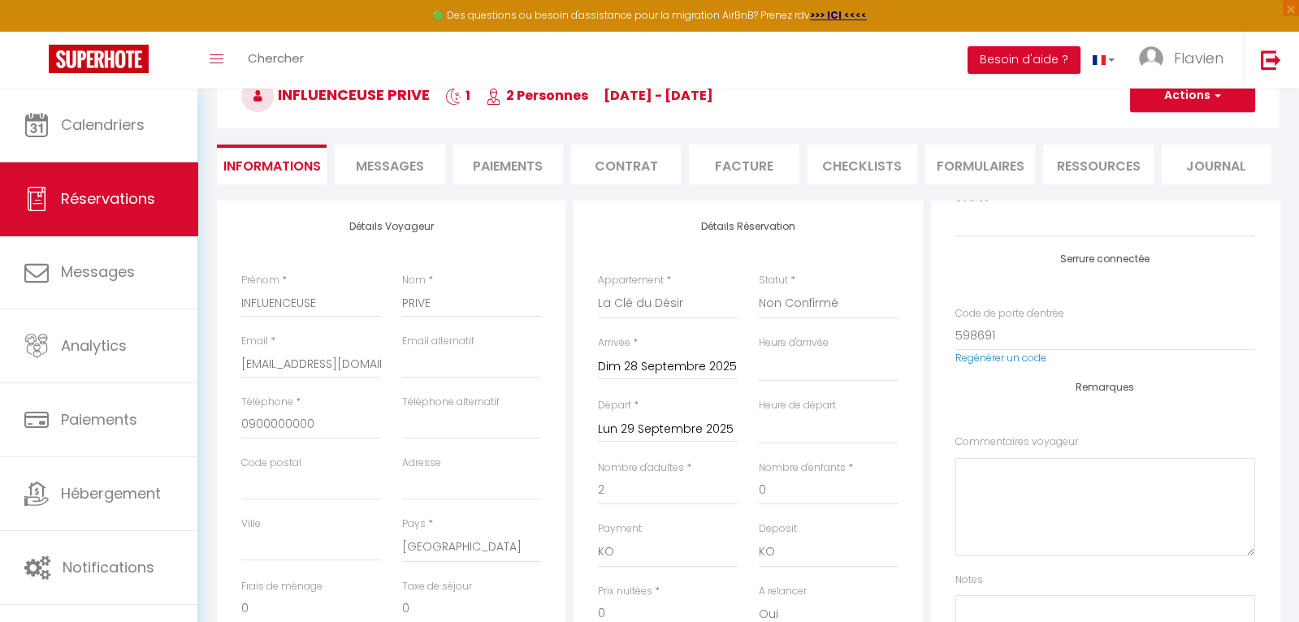
scroll to position [73, 0]
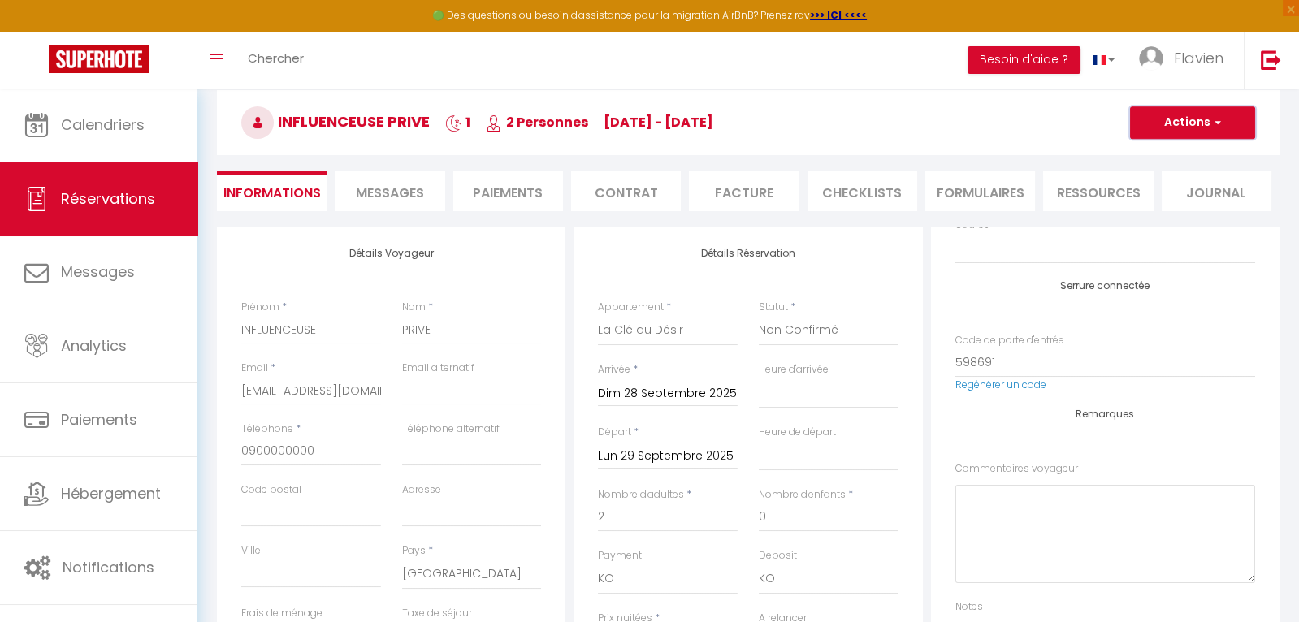
click at [1163, 135] on button "Actions" at bounding box center [1192, 122] width 125 height 32
click at [1156, 162] on link "Enregistrer" at bounding box center [1176, 158] width 128 height 21
select select "not_cancelled"
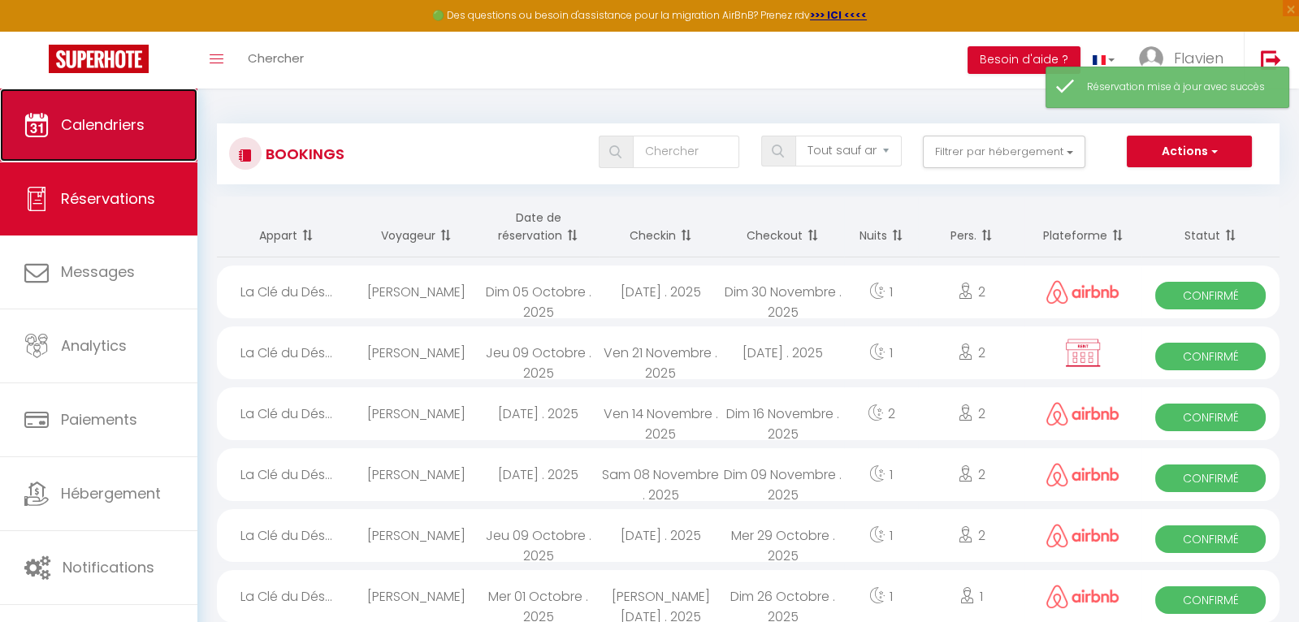
click at [110, 132] on span "Calendriers" at bounding box center [103, 125] width 84 height 20
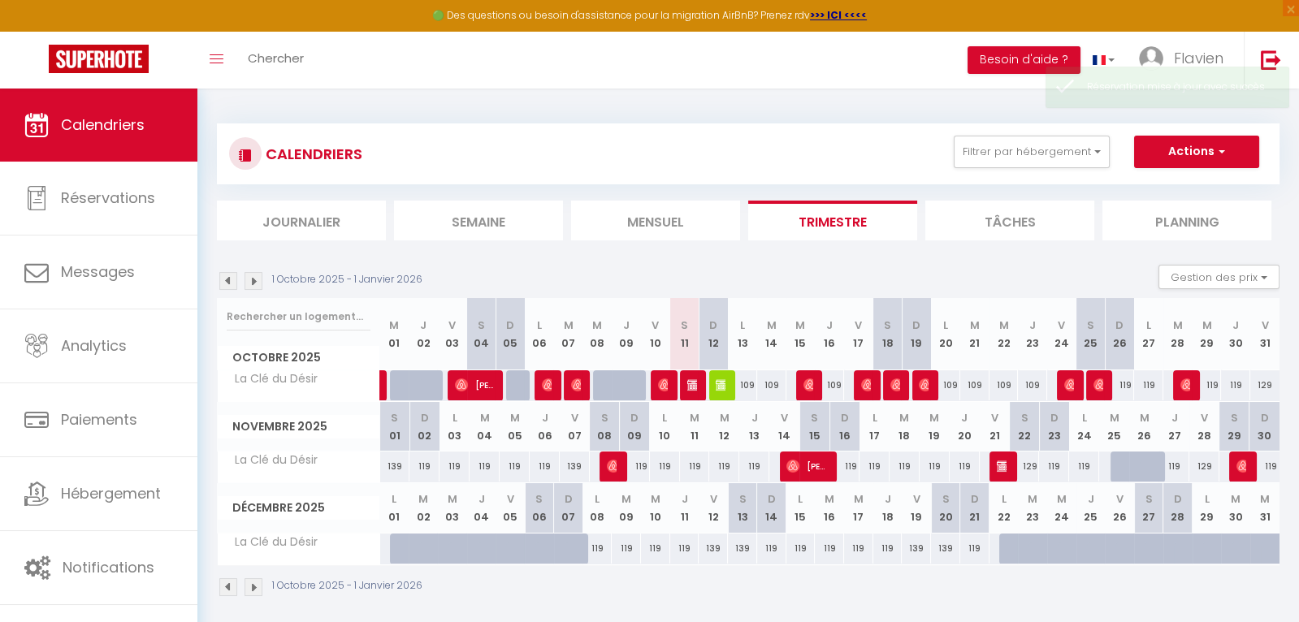
click at [224, 286] on img at bounding box center [228, 281] width 18 height 18
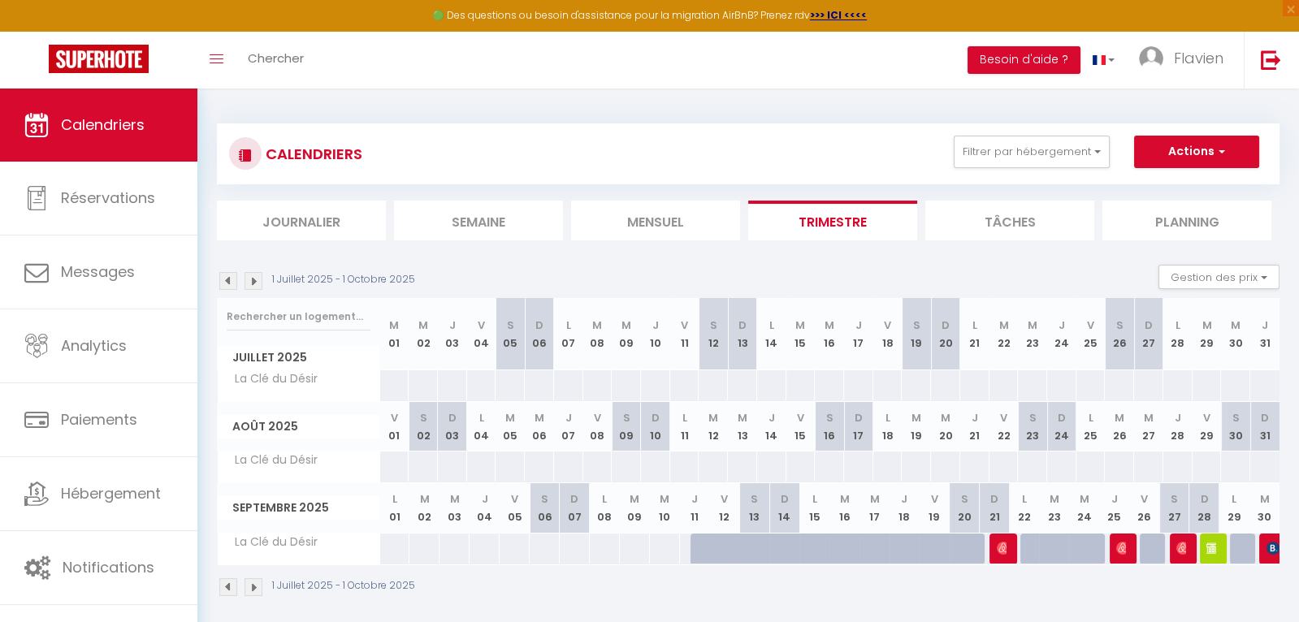
click at [254, 282] on img at bounding box center [254, 281] width 18 height 18
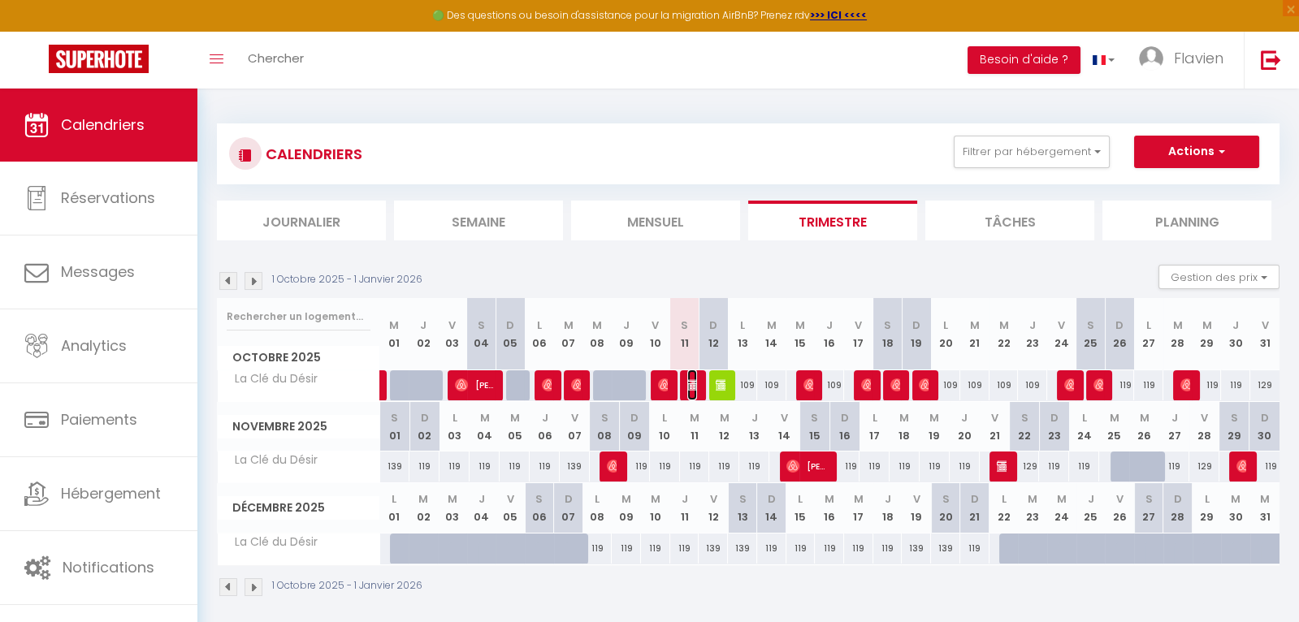
click at [690, 393] on span "[PERSON_NAME]" at bounding box center [692, 385] width 10 height 31
select select "OK"
select select "1"
select select "0"
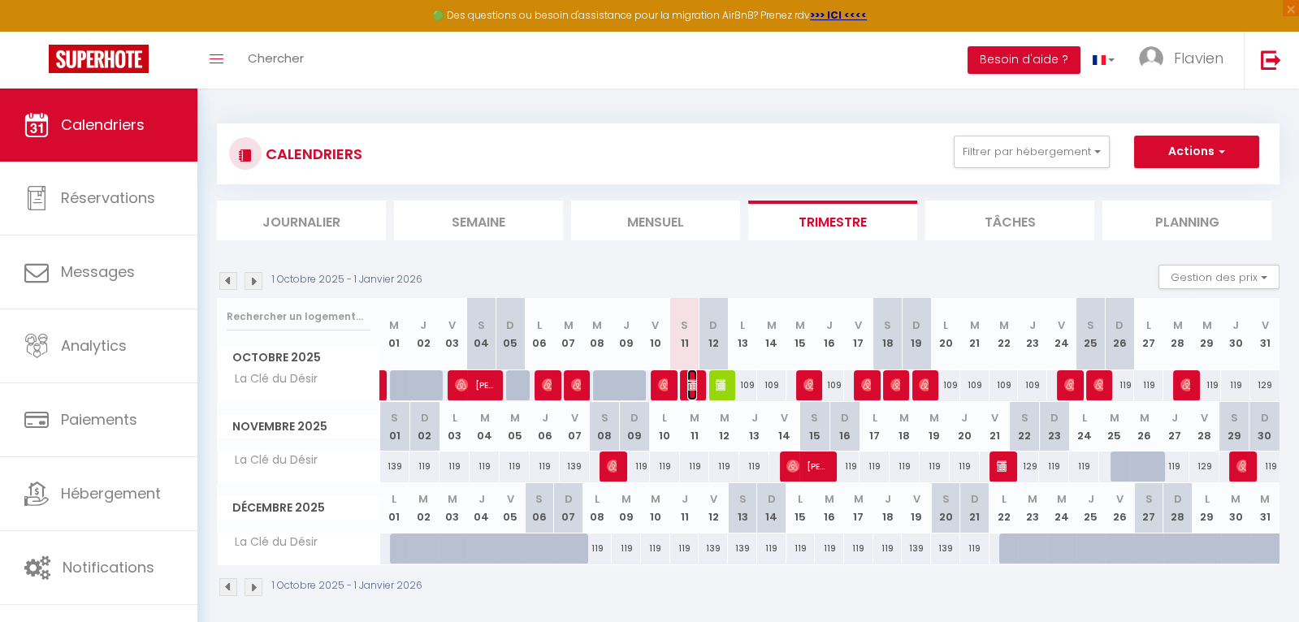
select select "1"
select select
select select "53357"
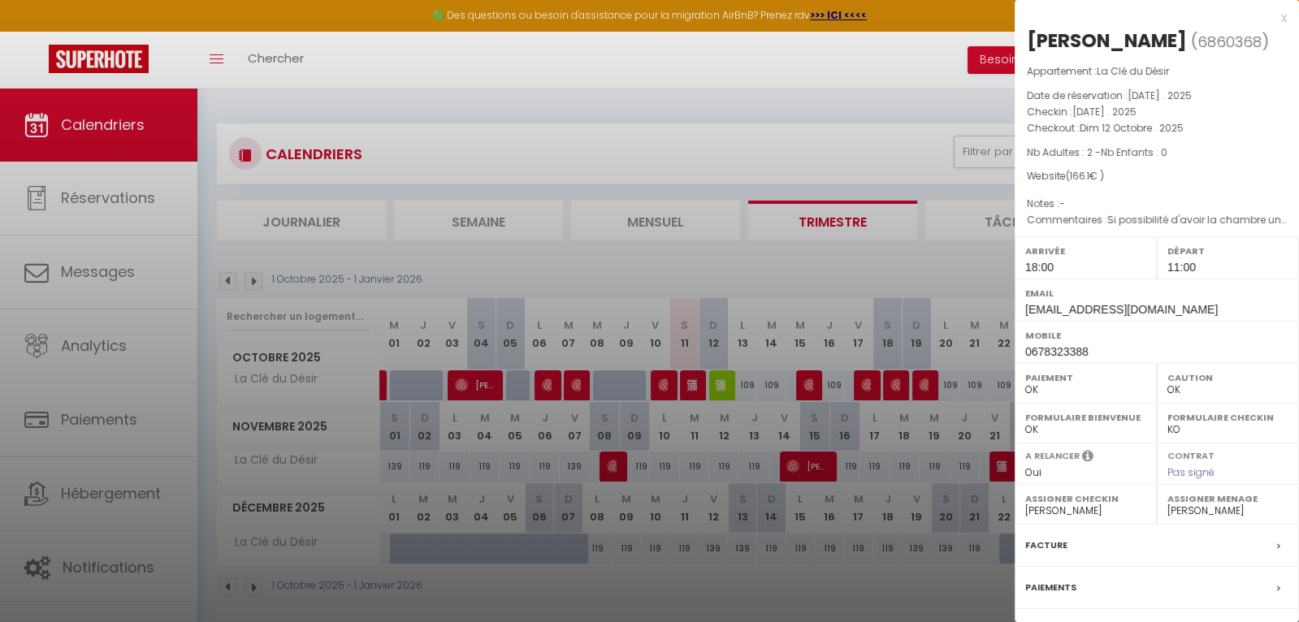
click at [859, 110] on div at bounding box center [649, 311] width 1299 height 622
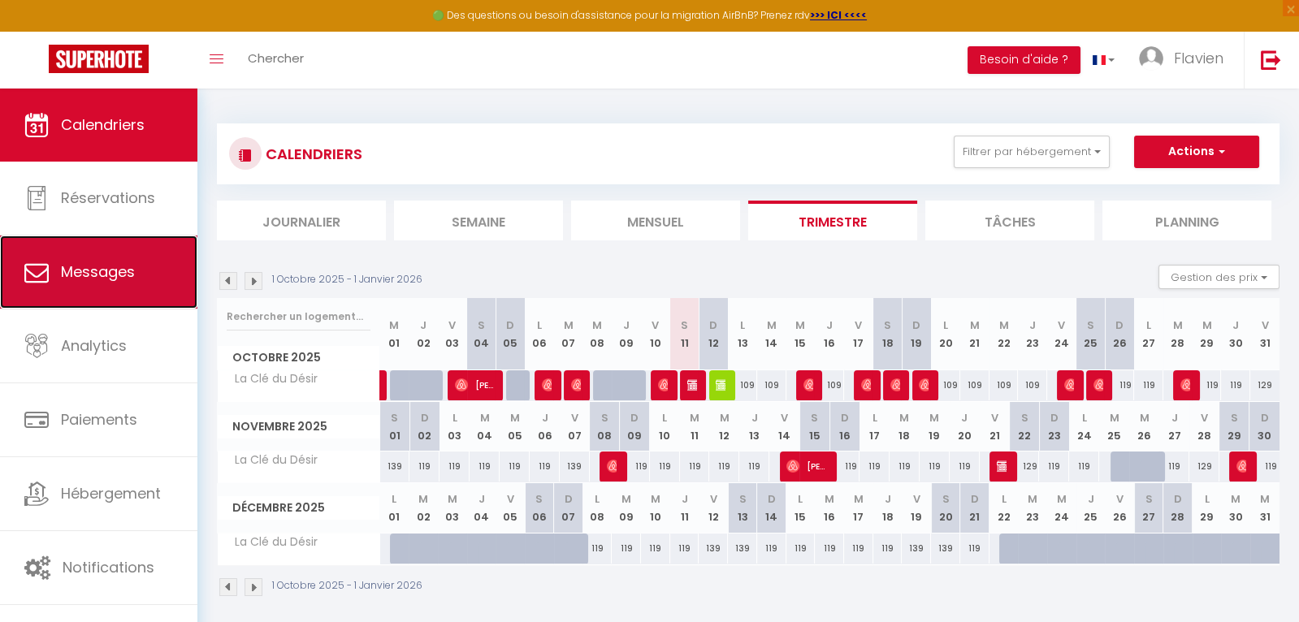
click at [21, 270] on link "Messages" at bounding box center [98, 272] width 197 height 73
select select "message"
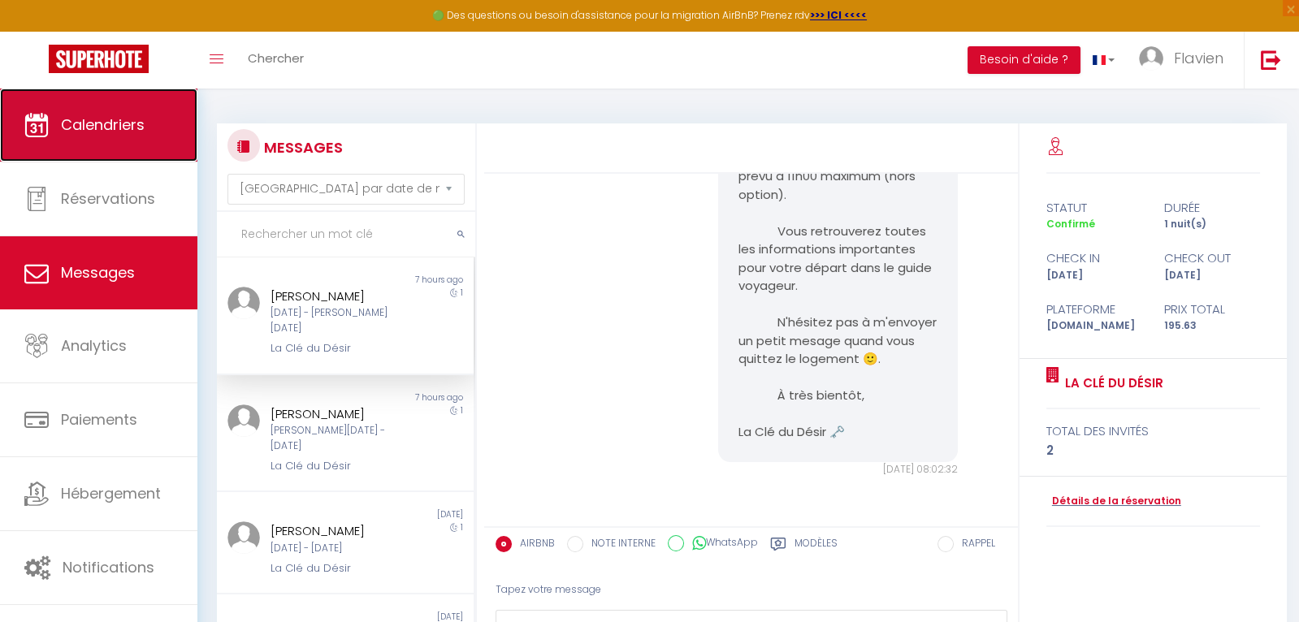
click at [79, 149] on link "Calendriers" at bounding box center [98, 125] width 197 height 73
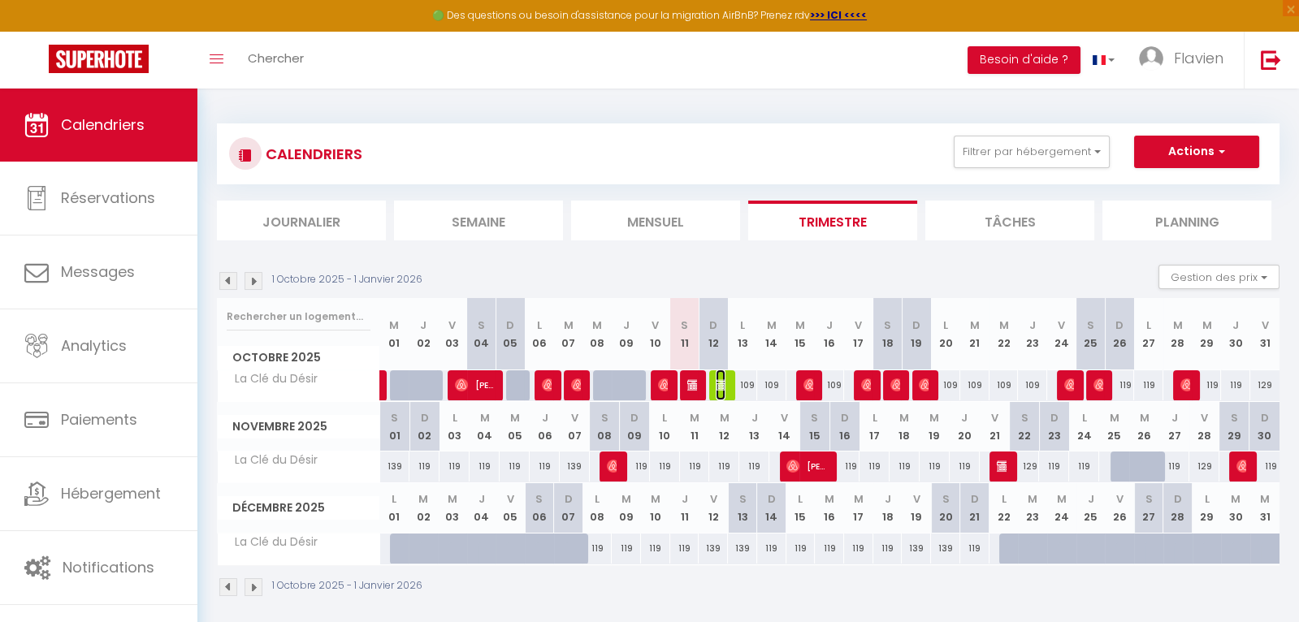
click at [721, 374] on span "[PERSON_NAME] Influenceuse" at bounding box center [721, 385] width 10 height 31
select select "OK"
select select "0"
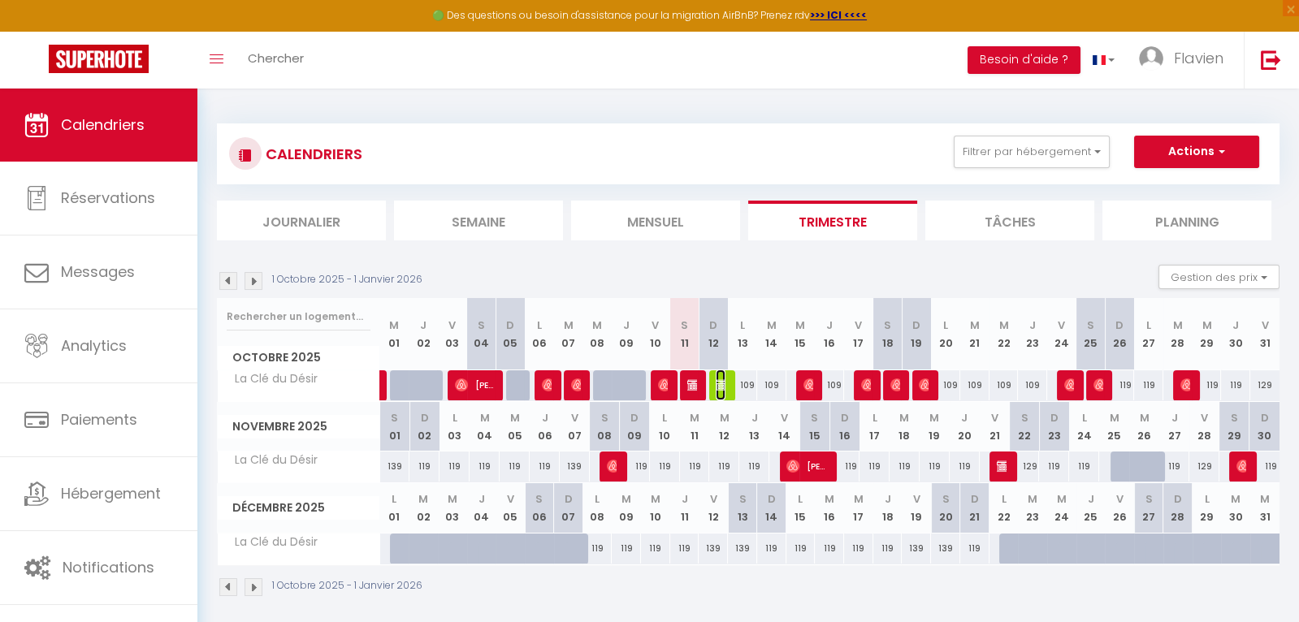
select select "1"
select select
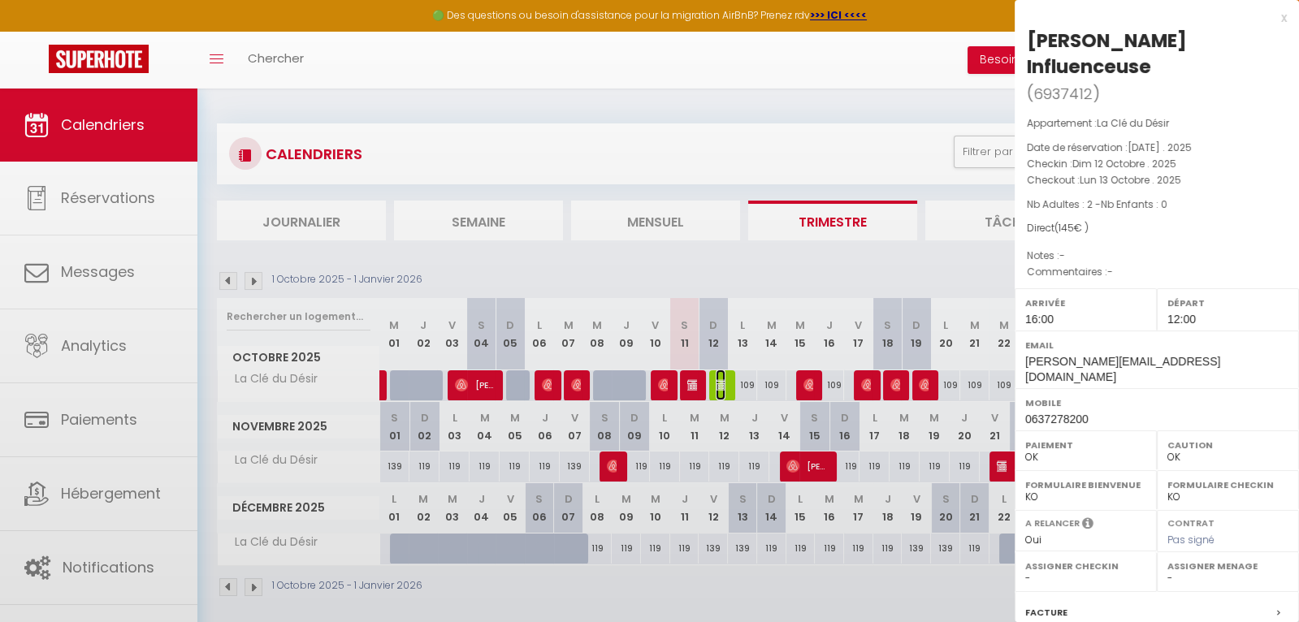
select select "53357"
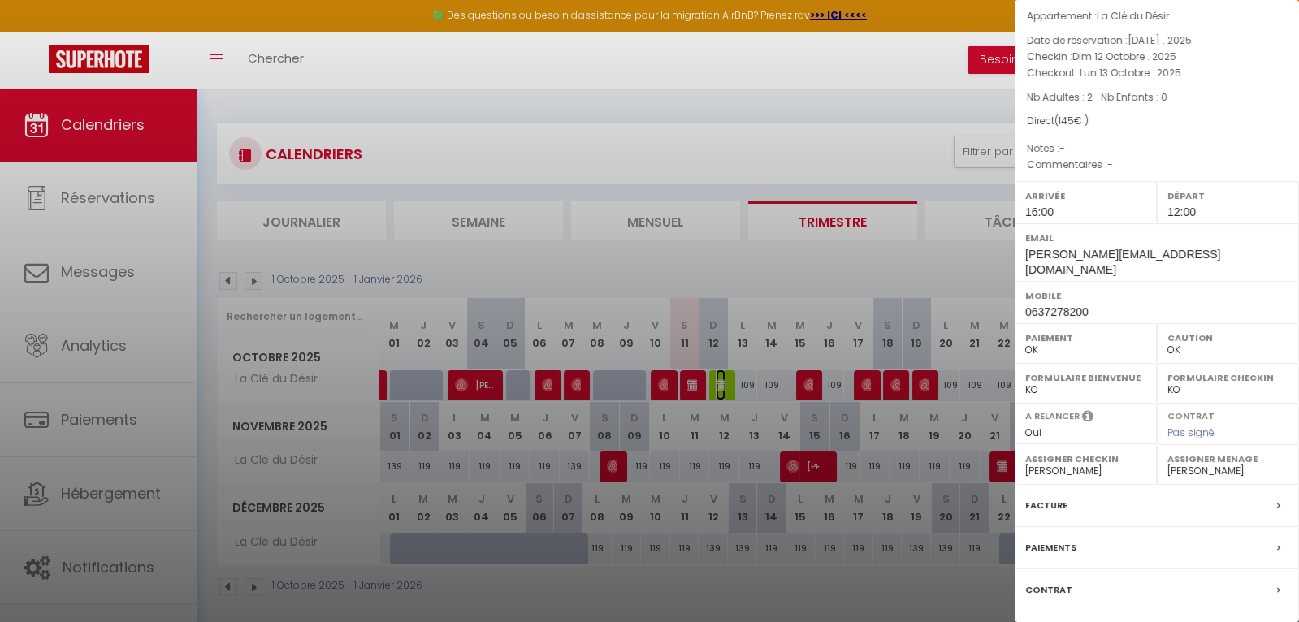
scroll to position [128, 0]
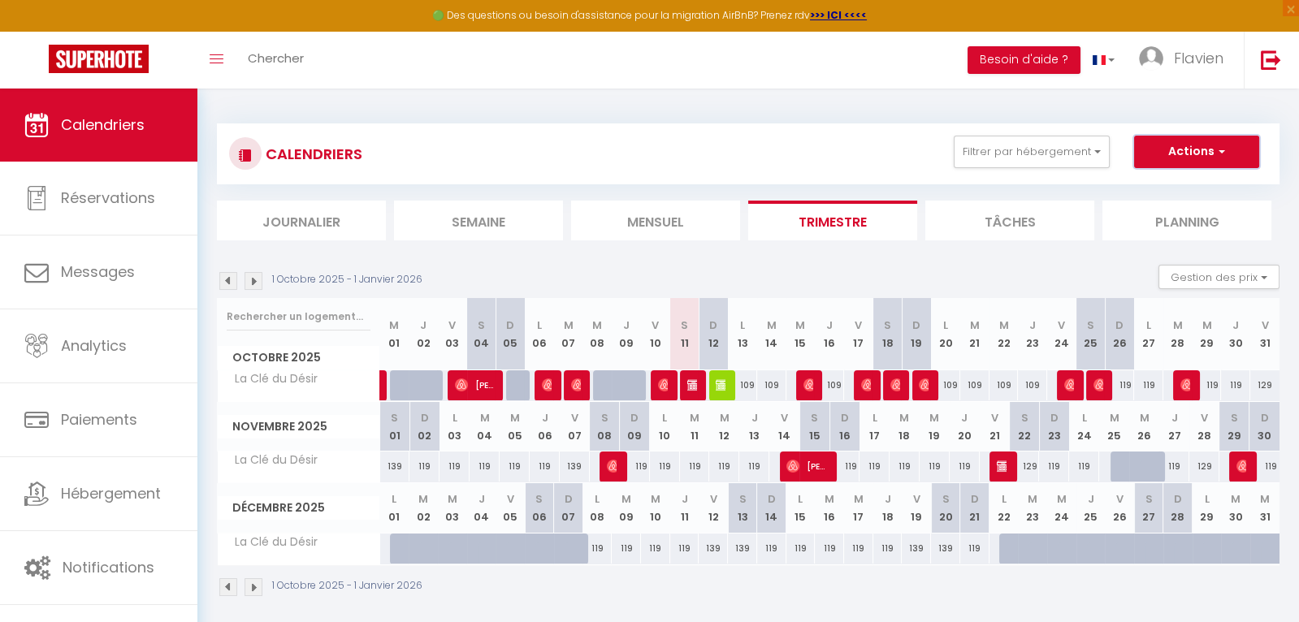
click at [1191, 162] on button "Actions" at bounding box center [1196, 152] width 125 height 32
click at [1164, 67] on link "Flavien" at bounding box center [1185, 60] width 117 height 57
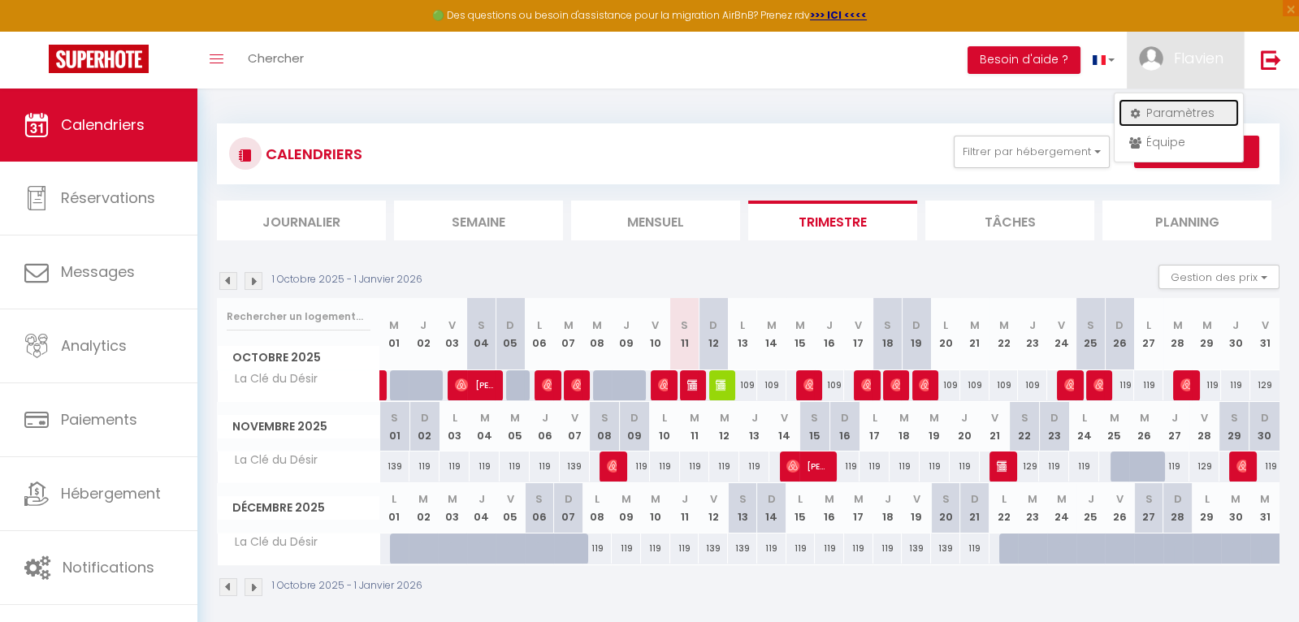
click at [1151, 111] on link "Paramètres" at bounding box center [1179, 113] width 120 height 28
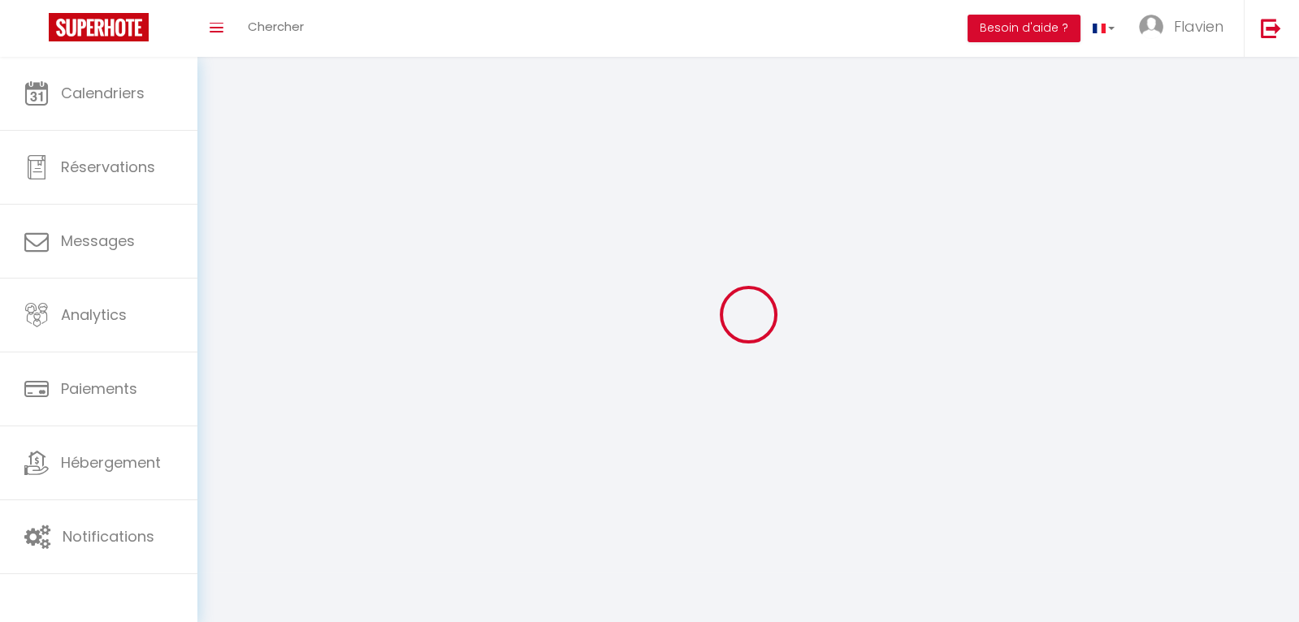
type input "Flavien"
type input "Zabarel"
type input "[PHONE_NUMBER]"
type input "[STREET_ADDRESS]"
type input "21600"
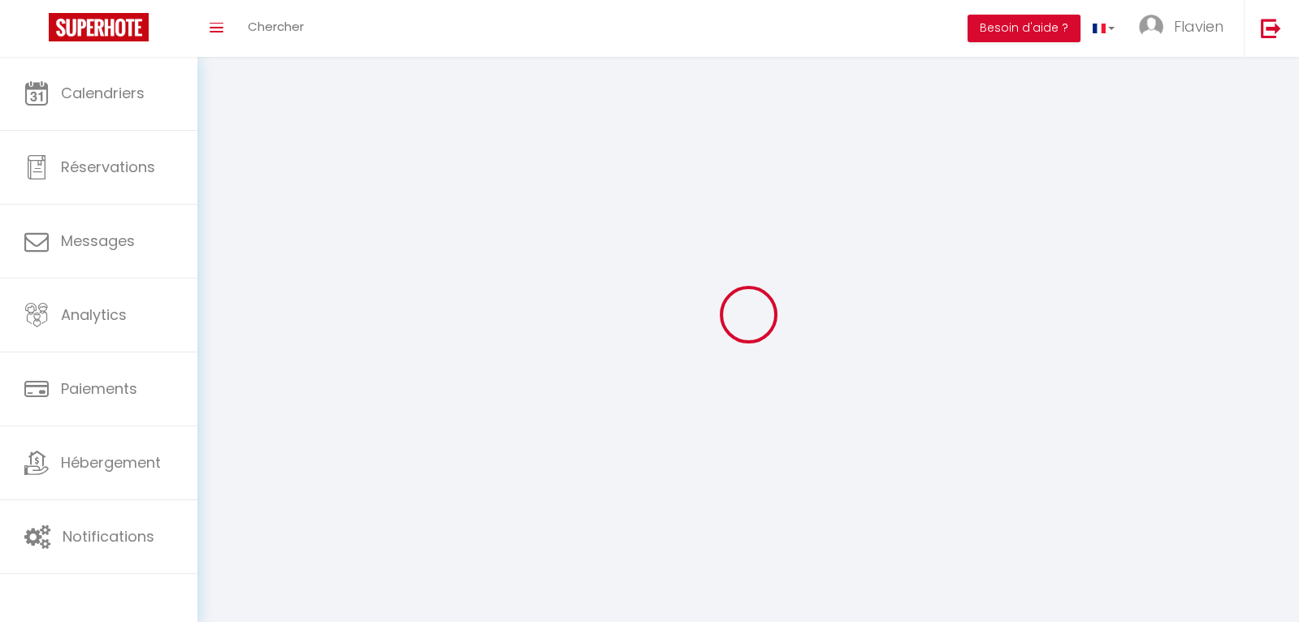
type input "longvic"
type input "sGpTYDibegk0B5BeorwlGcu5T"
type input "gua5wvUsGLGEDUTiXIWjK02oF"
type input "sGpTYDibegk0B5BeorwlGcu5T"
type input "gua5wvUsGLGEDUTiXIWjK02oF"
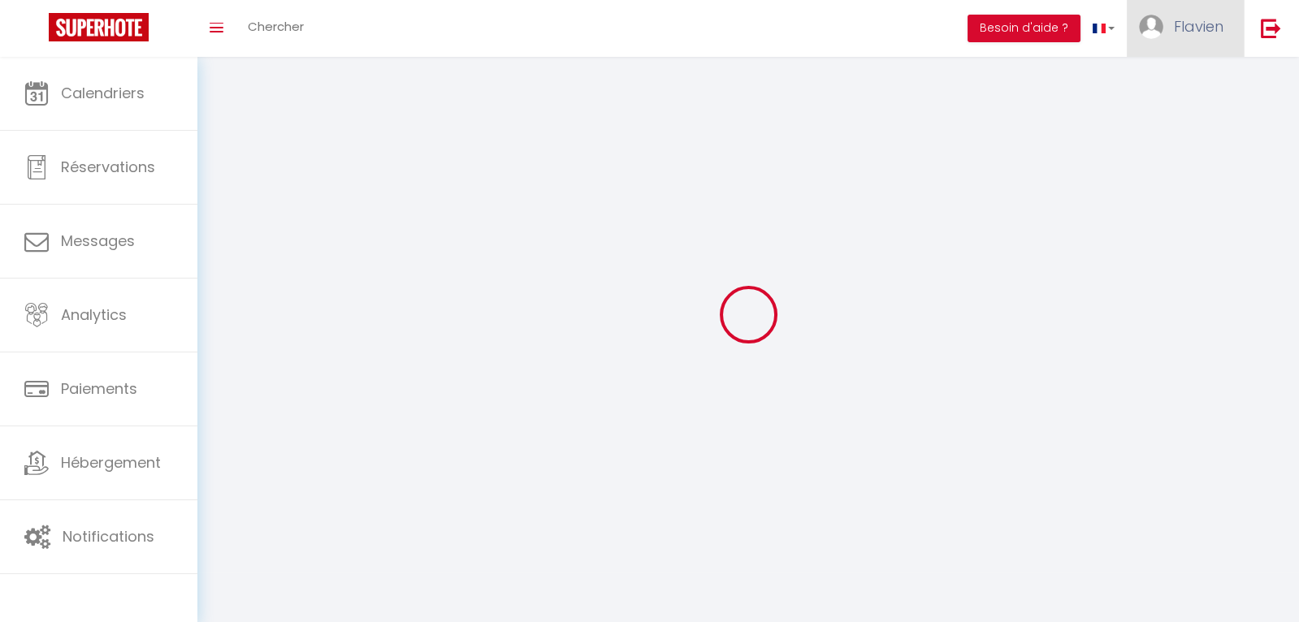
type input "[URL][DOMAIN_NAME]"
select select "28"
select select "fr"
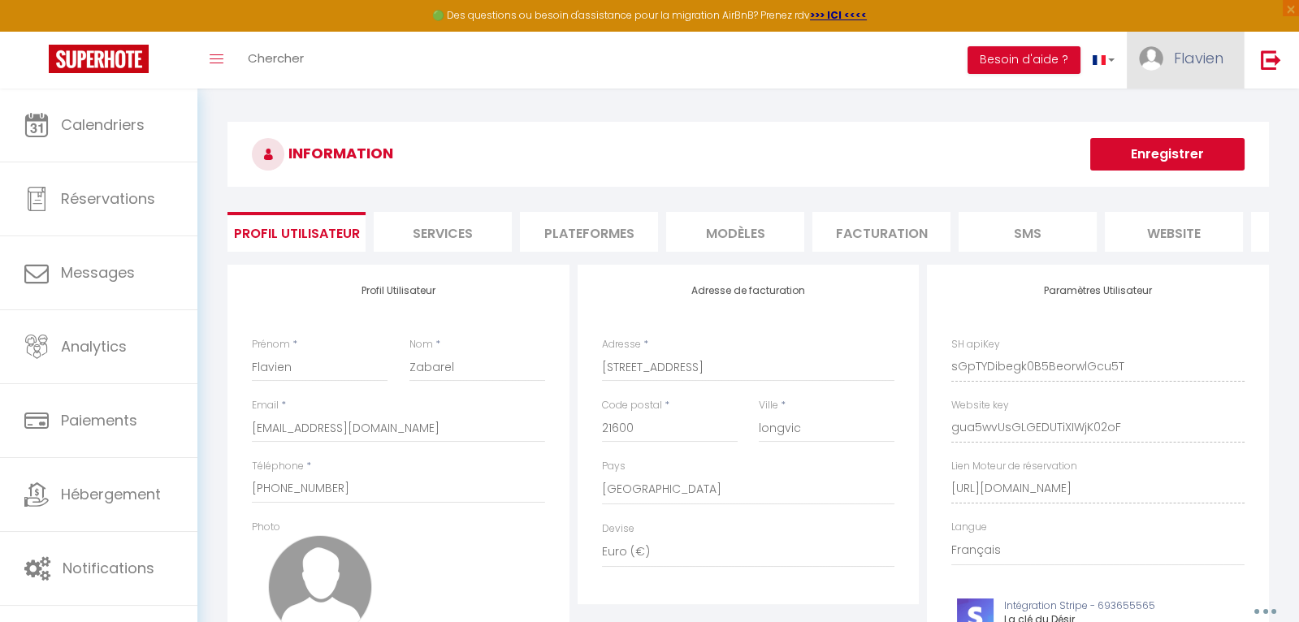
click at [1198, 76] on link "Flavien" at bounding box center [1185, 60] width 117 height 57
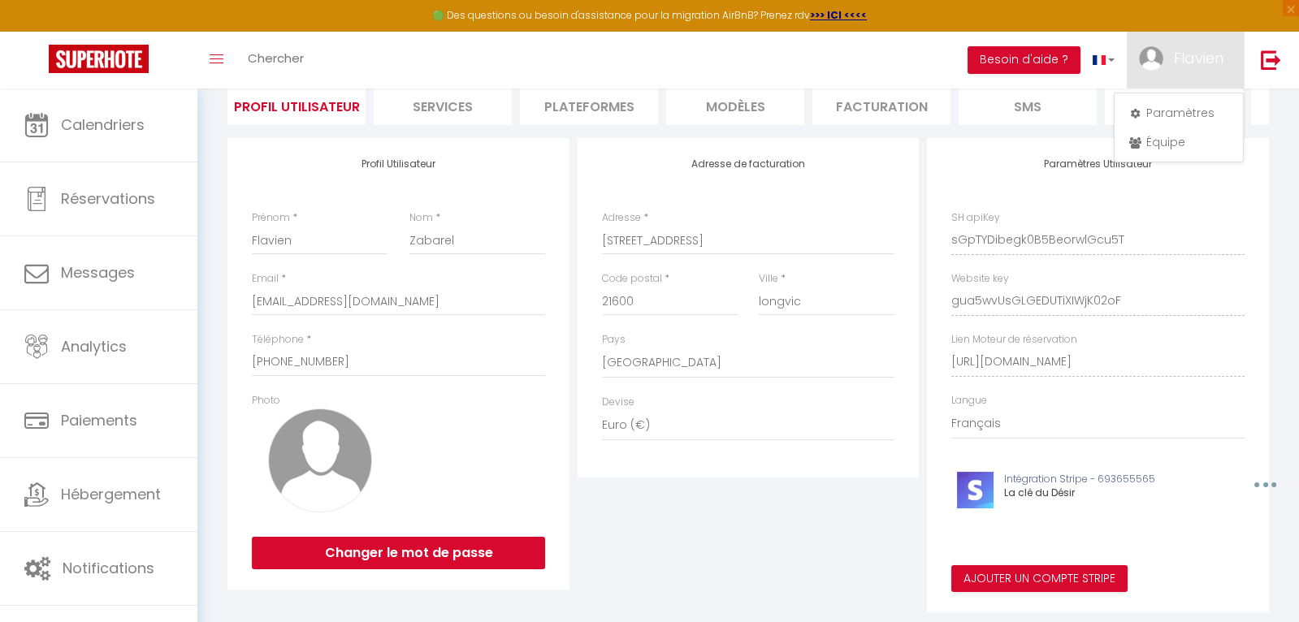
scroll to position [130, 0]
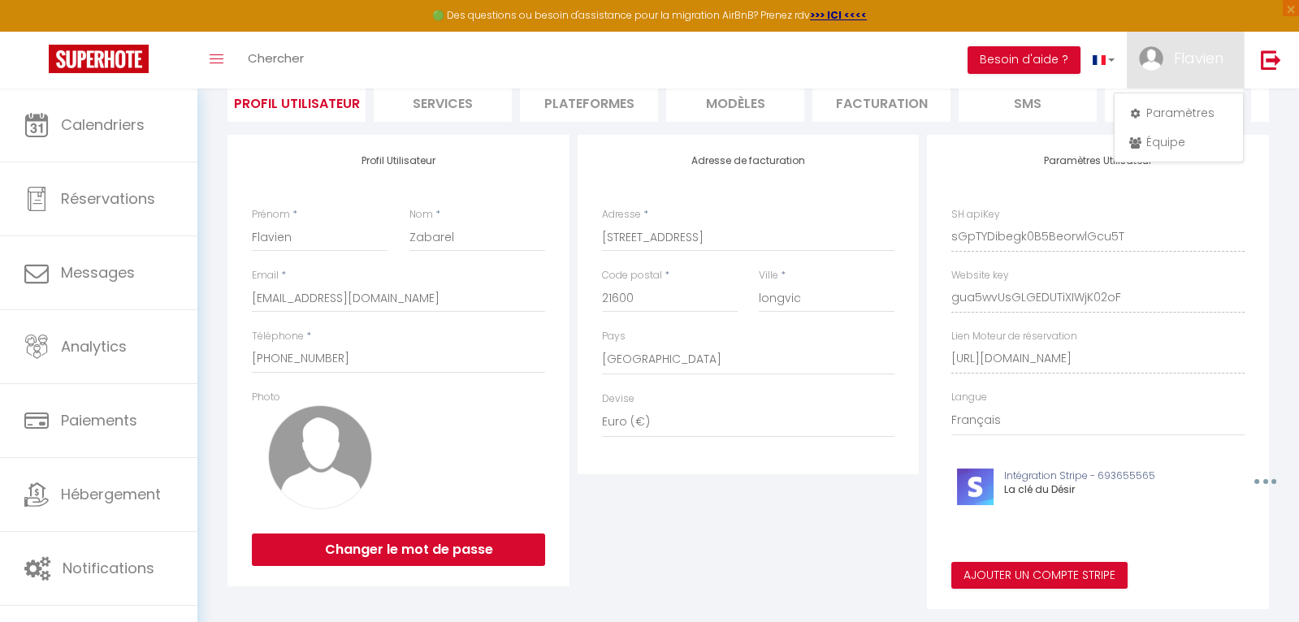
click at [883, 71] on div "Toggle menubar Chercher BUTTON Besoin d'aide ? Flavien Paramètres Équipe" at bounding box center [702, 60] width 1169 height 57
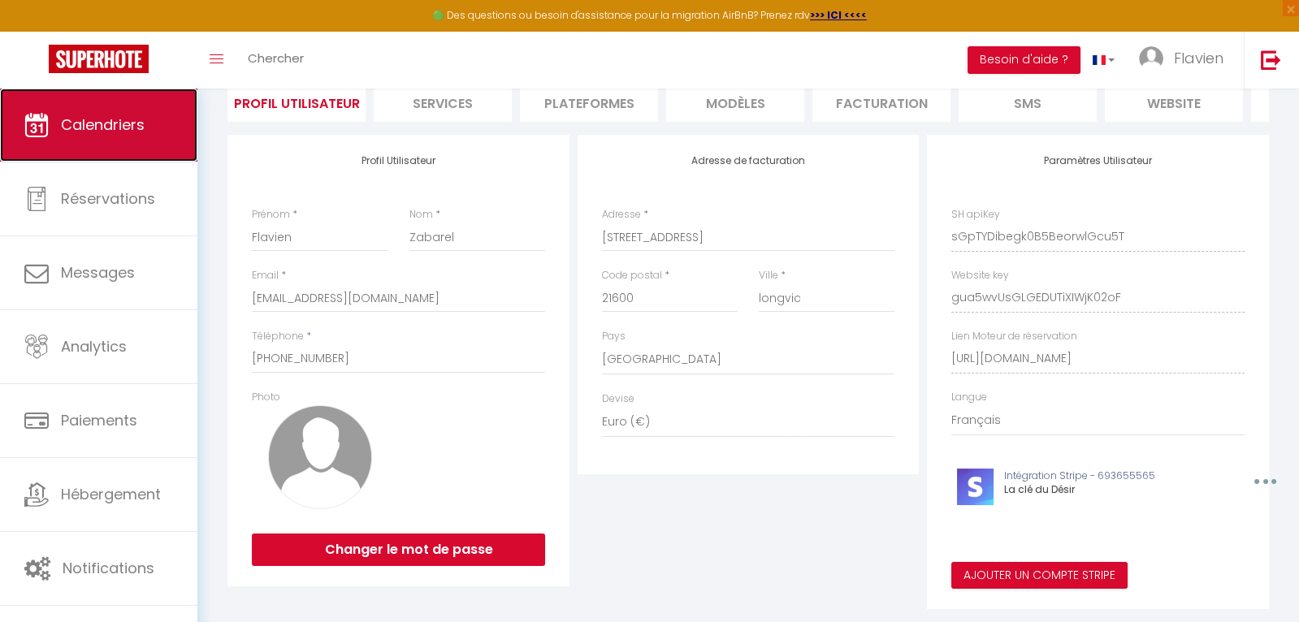
click at [57, 149] on link "Calendriers" at bounding box center [98, 125] width 197 height 73
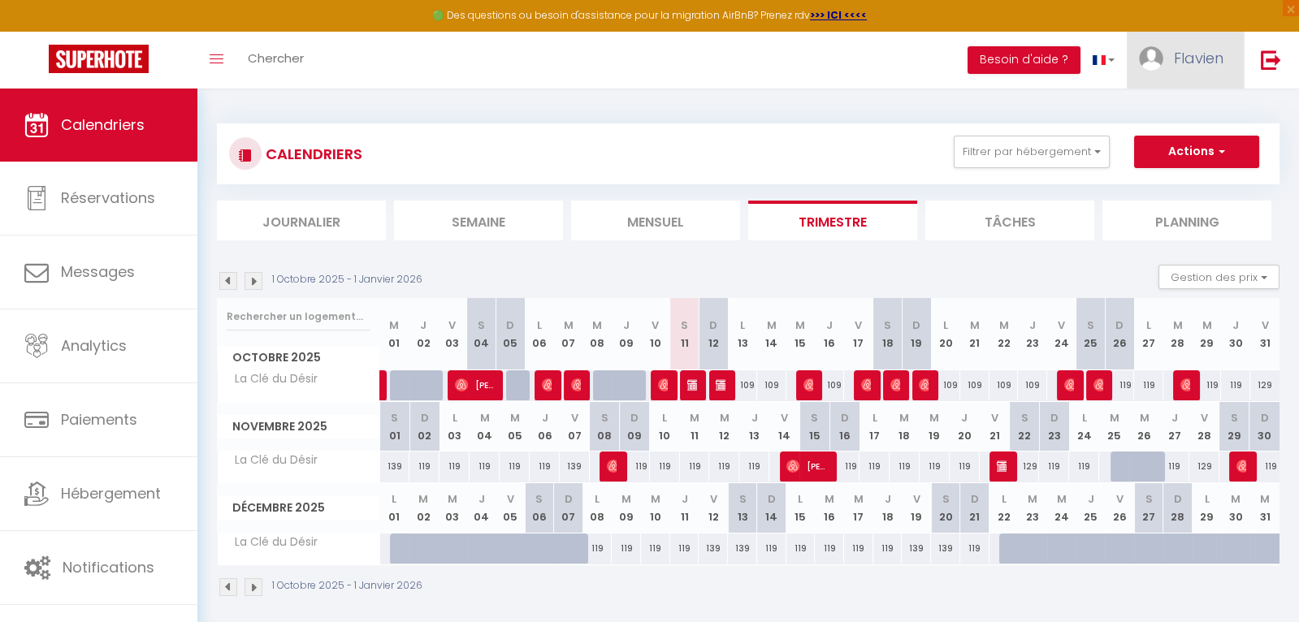
click at [1214, 50] on span "Flavien" at bounding box center [1199, 58] width 50 height 20
click at [1172, 142] on link "Équipe" at bounding box center [1179, 142] width 120 height 28
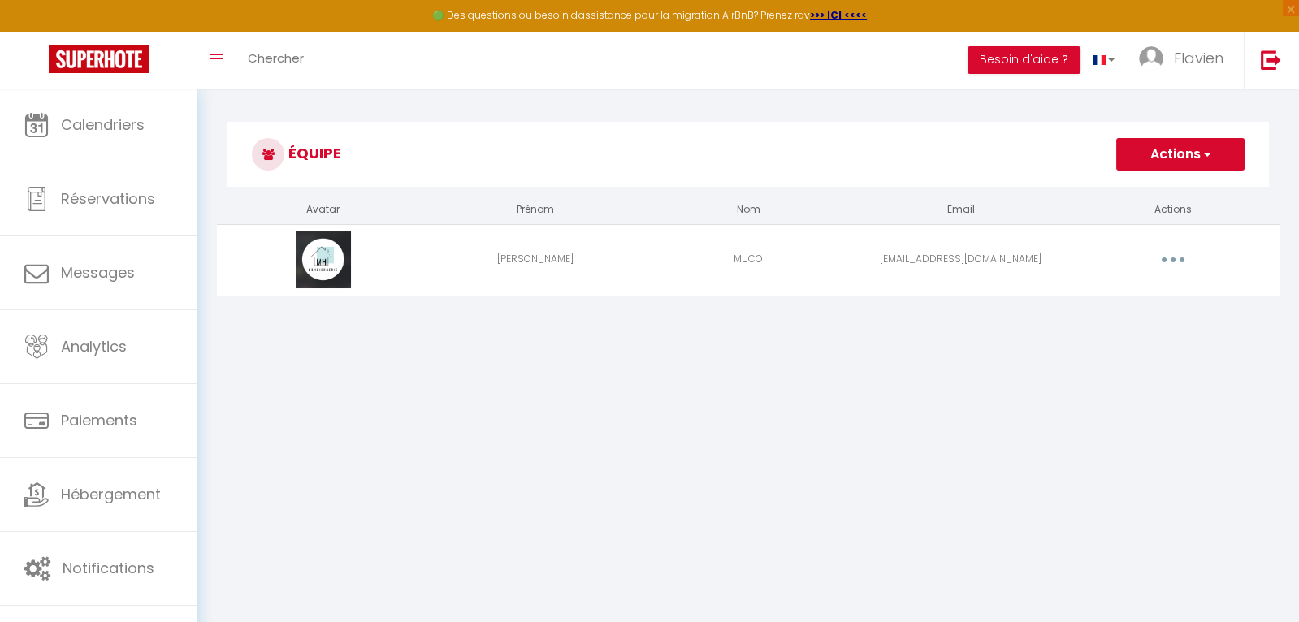
click at [1190, 161] on button "Actions" at bounding box center [1180, 154] width 128 height 32
click at [1098, 197] on link "Ajouter un nouvel utilisateur" at bounding box center [1148, 190] width 192 height 21
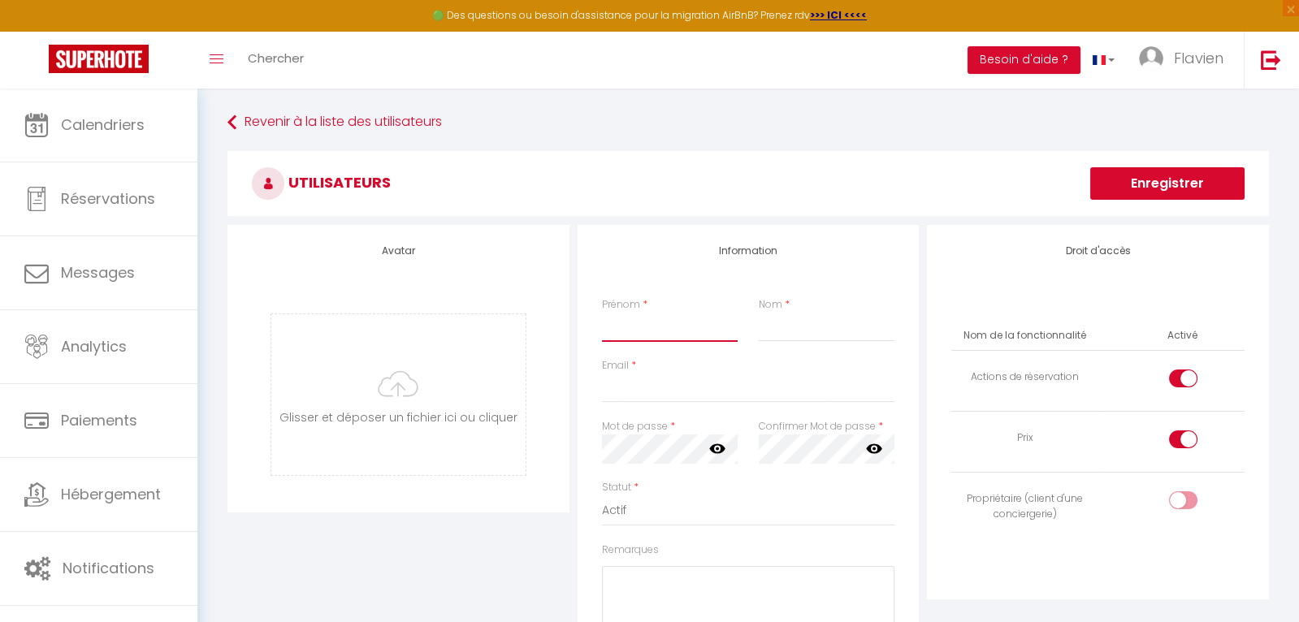
click at [663, 331] on input "Prénom" at bounding box center [670, 327] width 136 height 29
click at [662, 332] on input "Prénom" at bounding box center [670, 327] width 136 height 29
type input "[PERSON_NAME]"
click at [821, 327] on input "Nom" at bounding box center [827, 327] width 136 height 29
type input "Z"
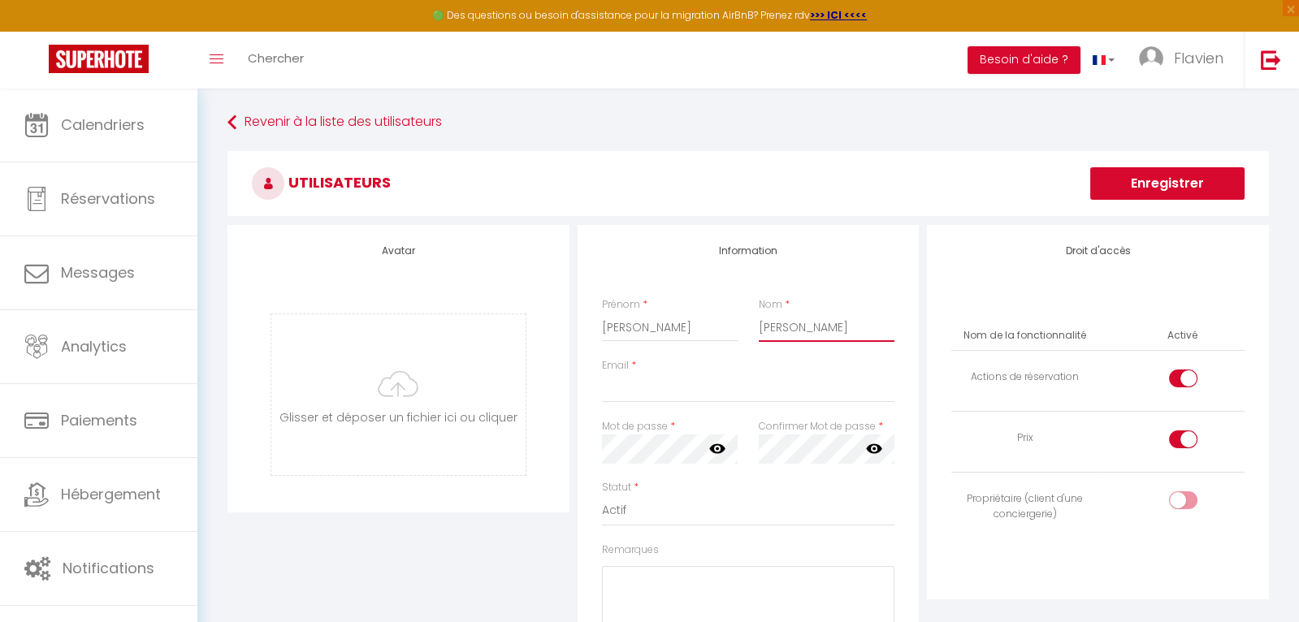
type input "[PERSON_NAME]"
click at [695, 383] on input "Email" at bounding box center [748, 388] width 293 height 29
type input "[EMAIL_ADDRESS][DOMAIN_NAME]"
